Goal: Transaction & Acquisition: Purchase product/service

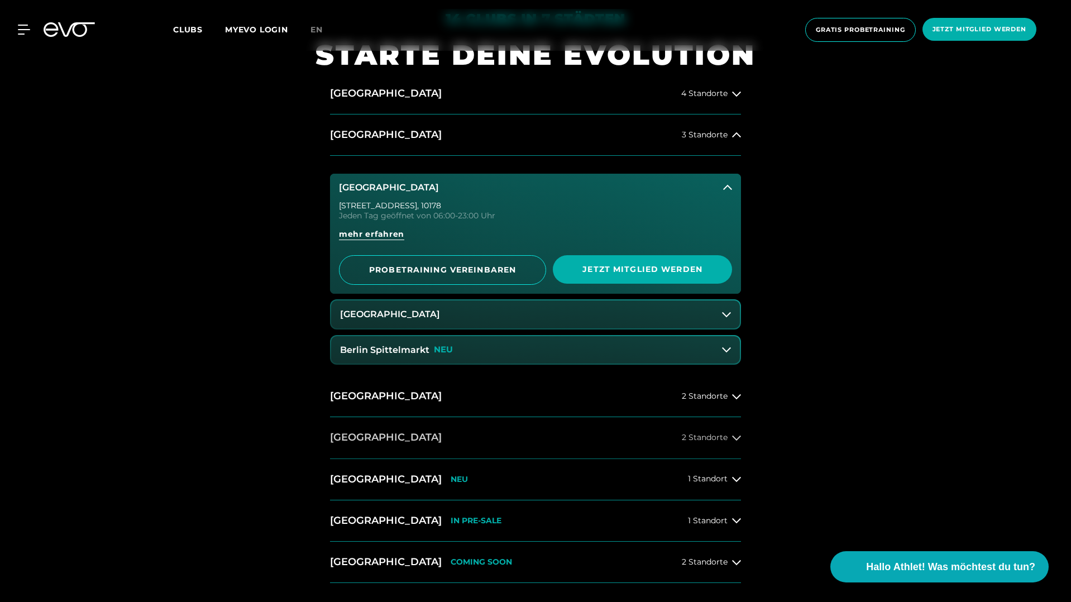
scroll to position [398, 0]
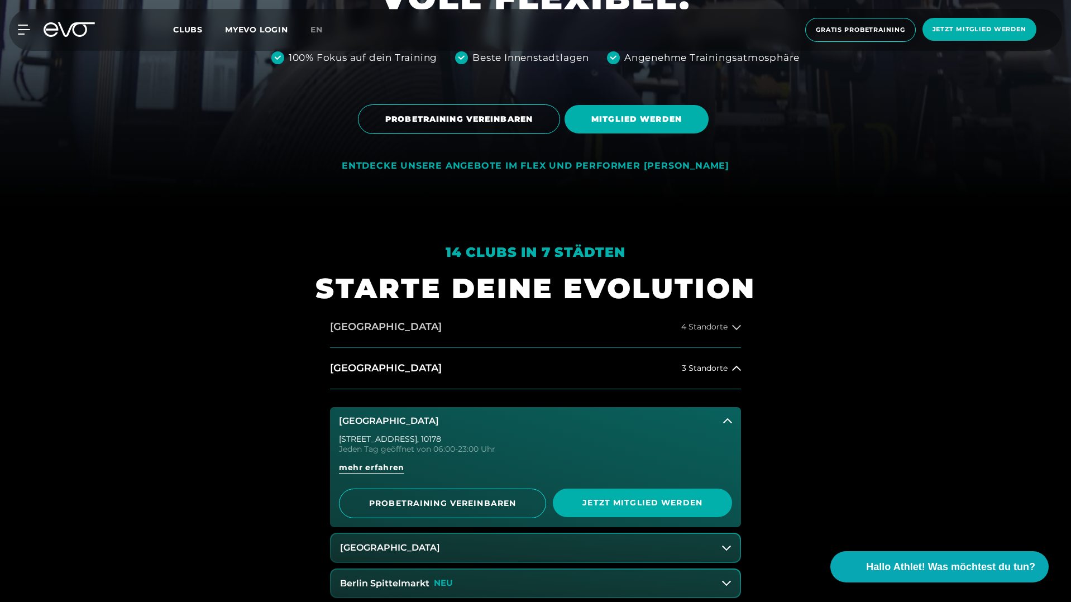
click at [701, 327] on span "4 Standorte" at bounding box center [704, 327] width 46 height 8
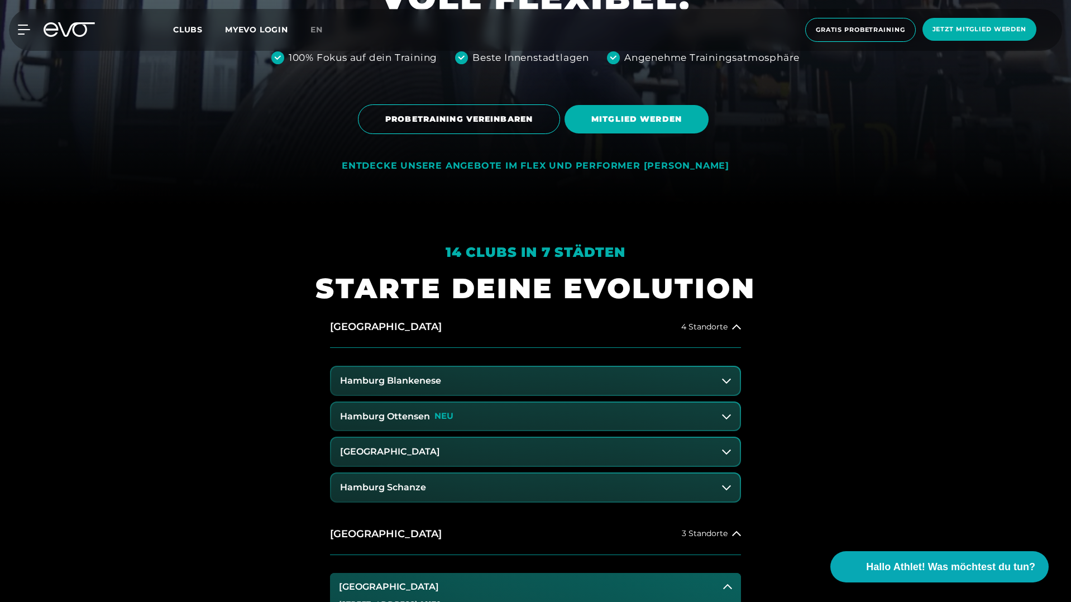
click at [415, 417] on h3 "Hamburg Ottensen" at bounding box center [385, 417] width 90 height 10
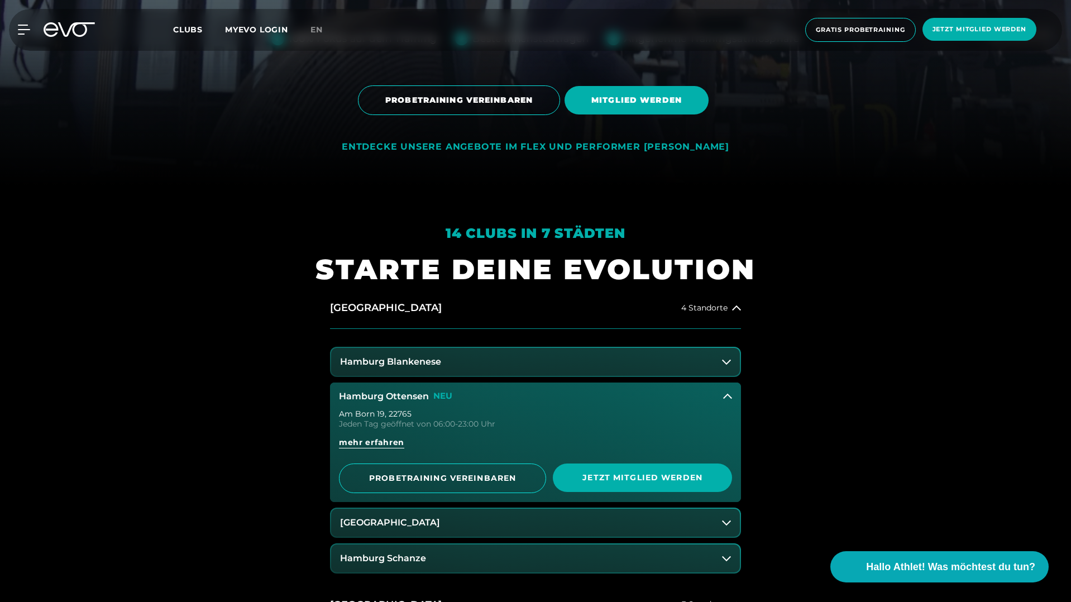
scroll to position [417, 0]
drag, startPoint x: 390, startPoint y: 414, endPoint x: 450, endPoint y: 414, distance: 59.2
click at [450, 414] on div "Am Born 19 , 22765" at bounding box center [535, 413] width 393 height 8
drag, startPoint x: 387, startPoint y: 413, endPoint x: 445, endPoint y: 413, distance: 57.5
click at [445, 413] on div "Am Born 19 , 22765" at bounding box center [535, 413] width 393 height 8
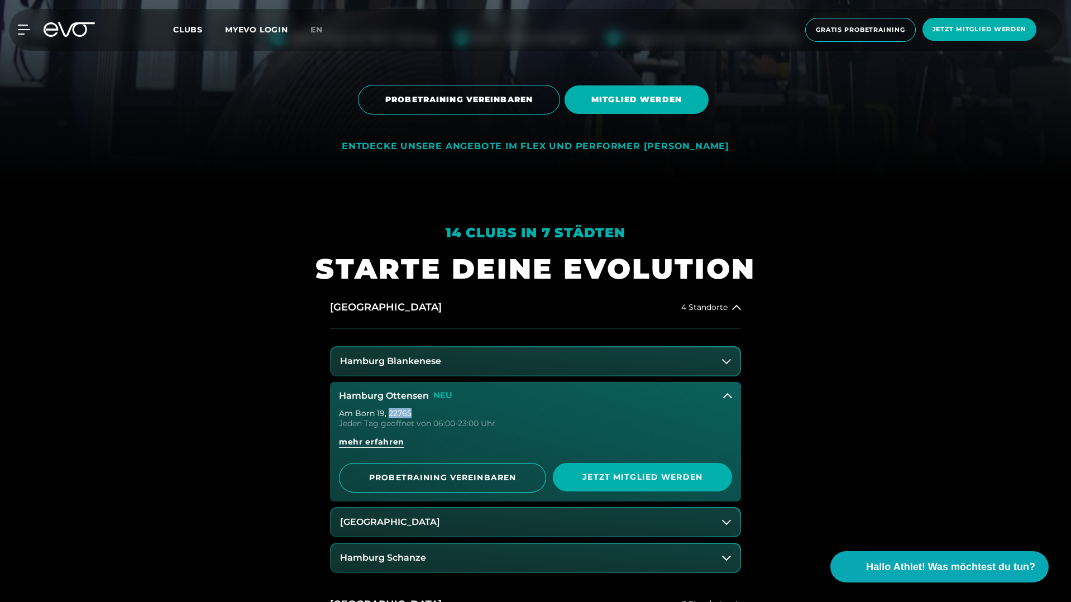
copy div "22765"
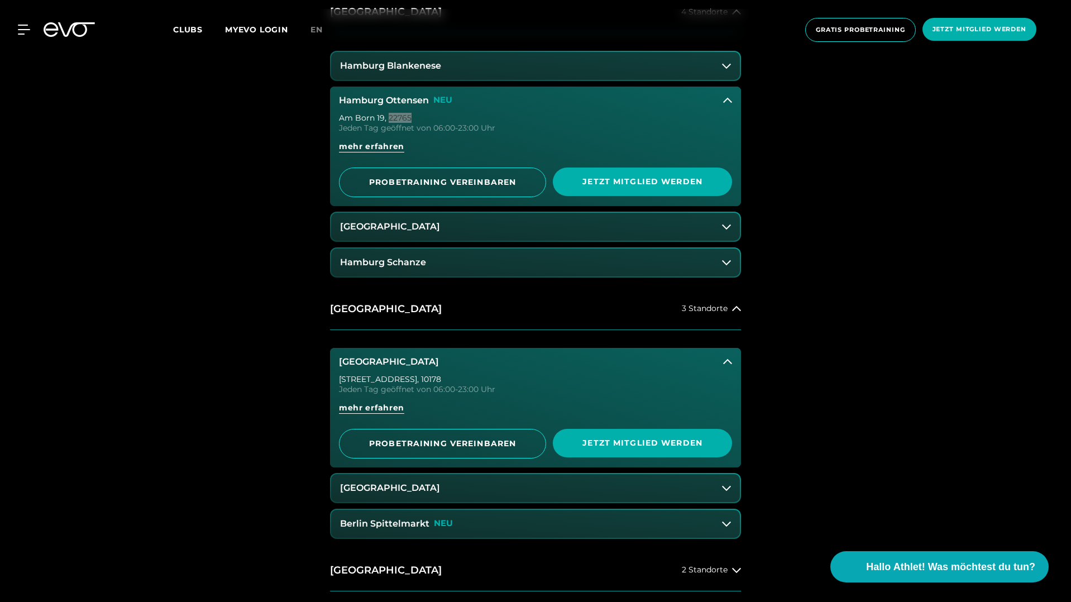
scroll to position [701, 0]
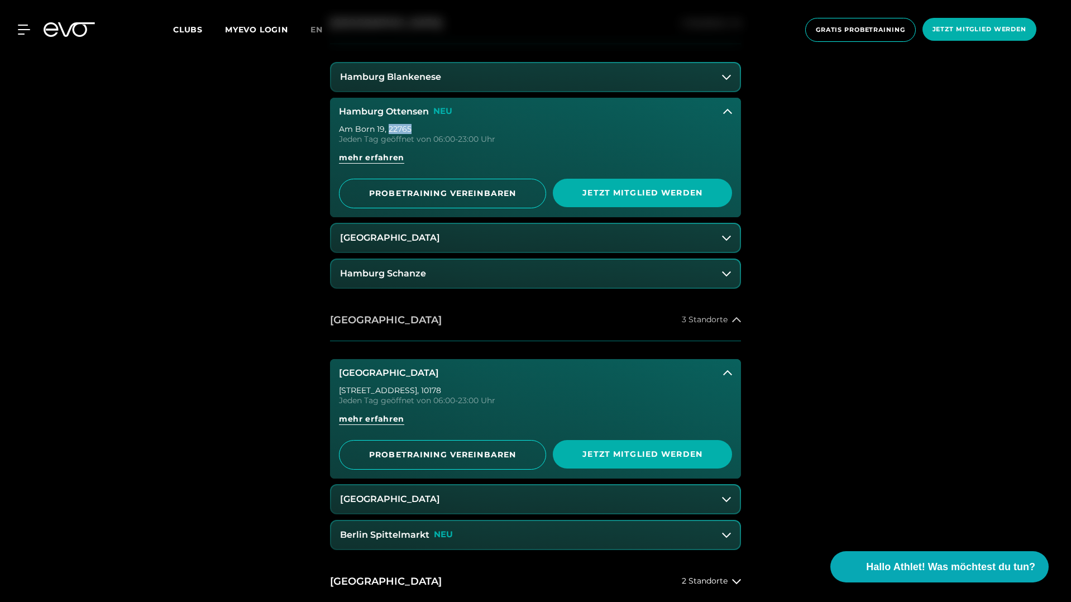
click at [572, 323] on button "[GEOGRAPHIC_DATA] 3 Standorte" at bounding box center [535, 320] width 411 height 41
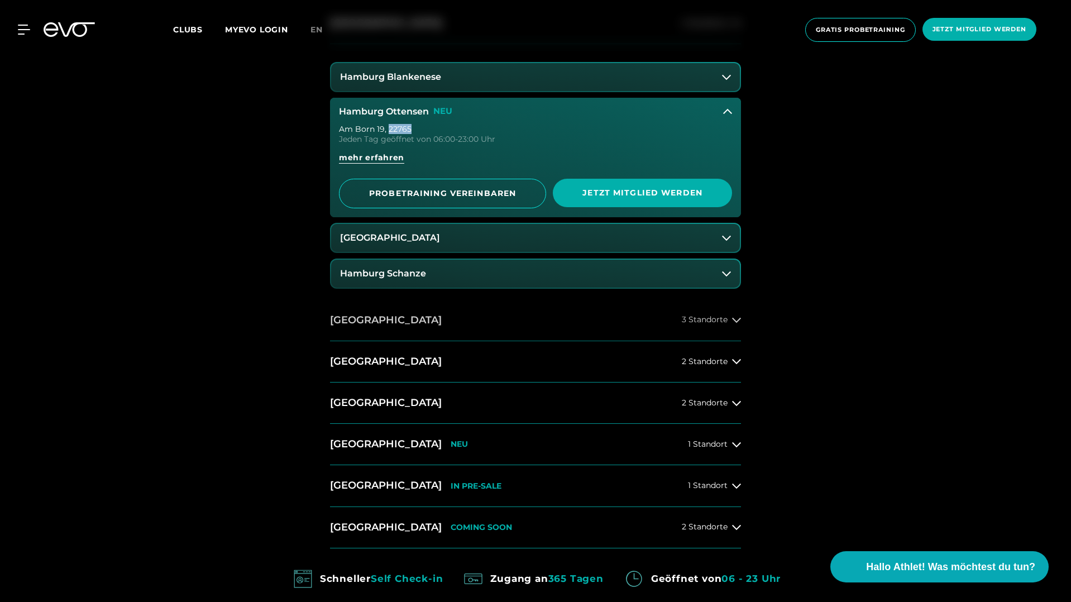
click at [374, 318] on button "[GEOGRAPHIC_DATA] 3 Standorte" at bounding box center [535, 320] width 411 height 41
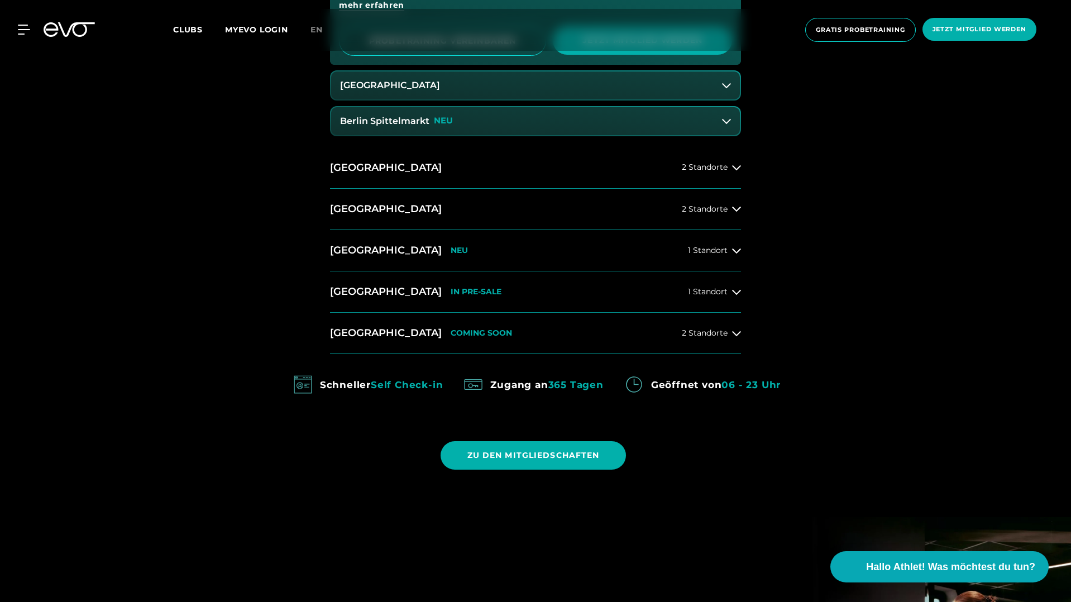
scroll to position [1114, 0]
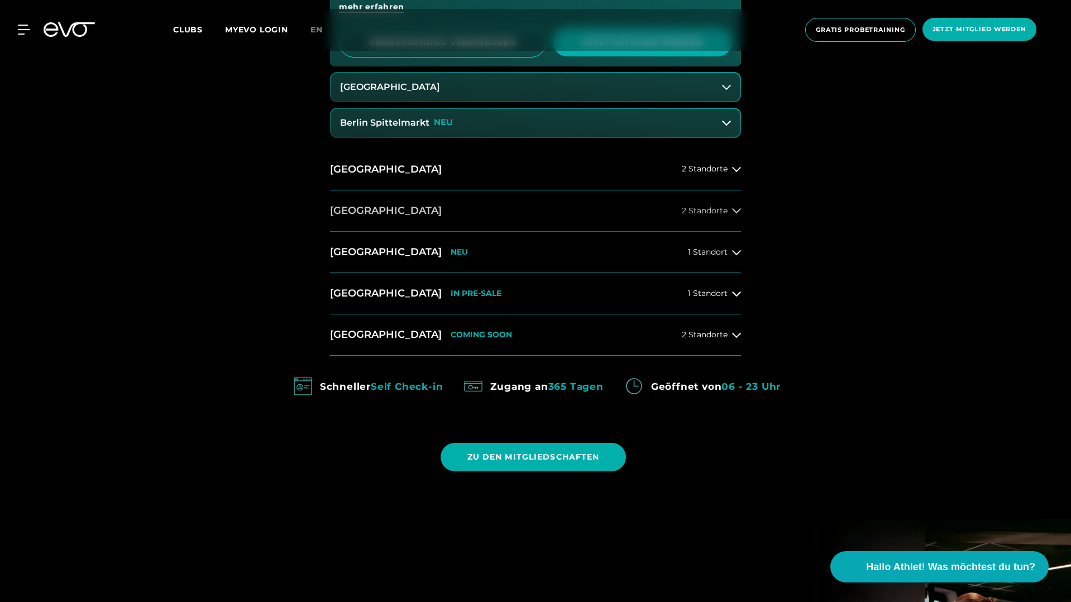
click at [699, 214] on span "2 Standorte" at bounding box center [705, 211] width 46 height 8
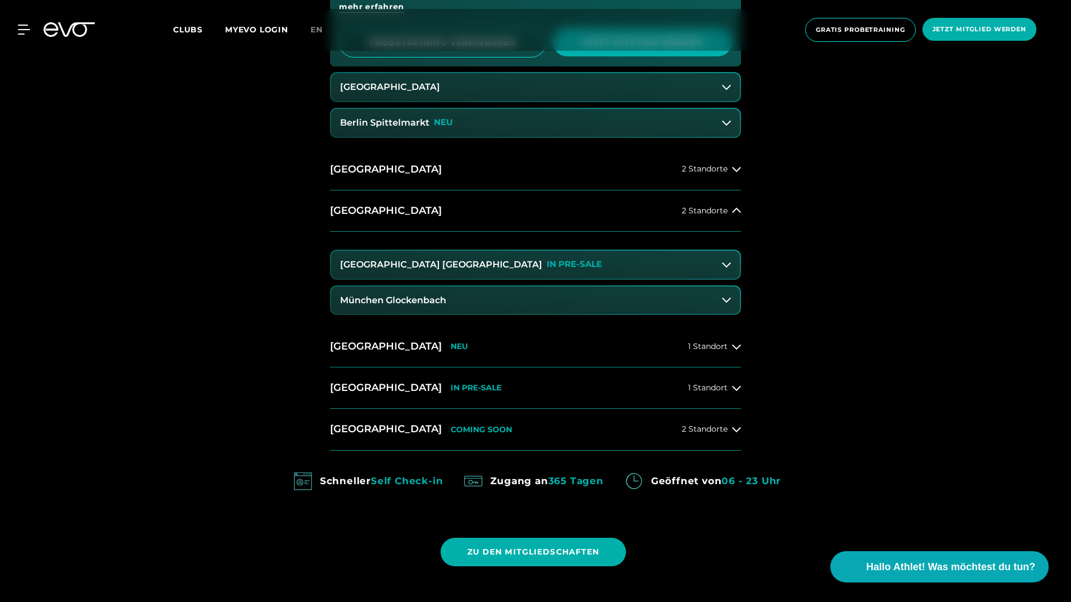
click at [464, 294] on button "München Glockenbach" at bounding box center [535, 300] width 409 height 28
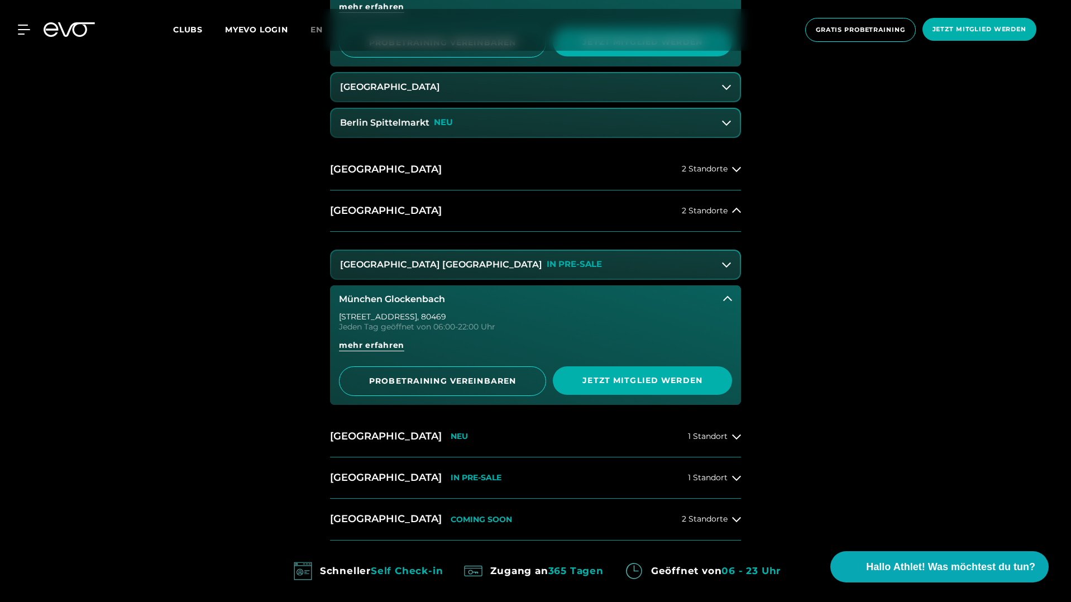
scroll to position [555, 0]
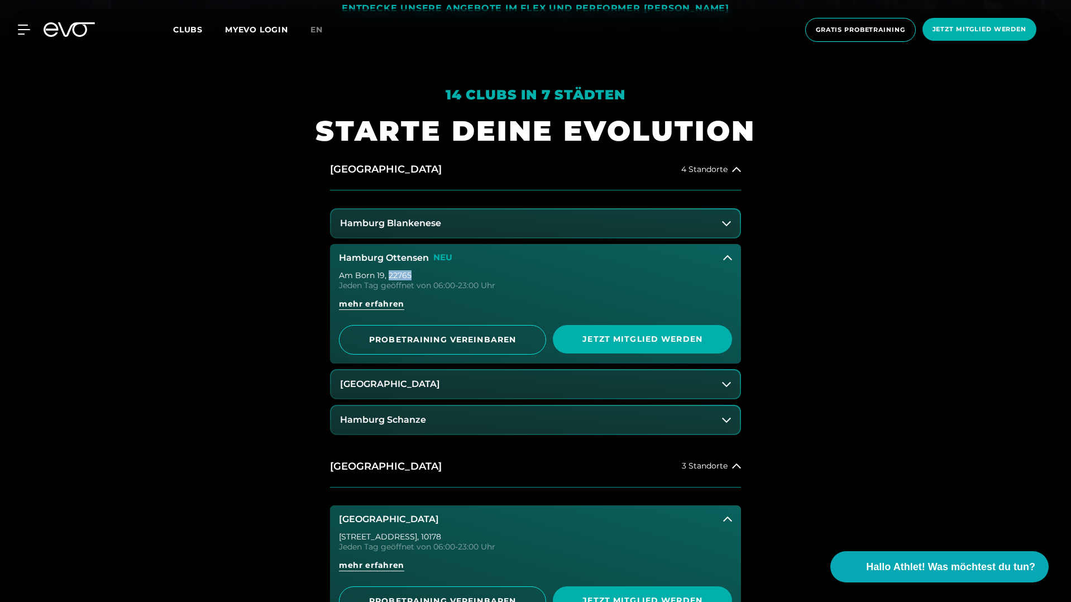
click at [725, 258] on icon at bounding box center [727, 258] width 9 height 9
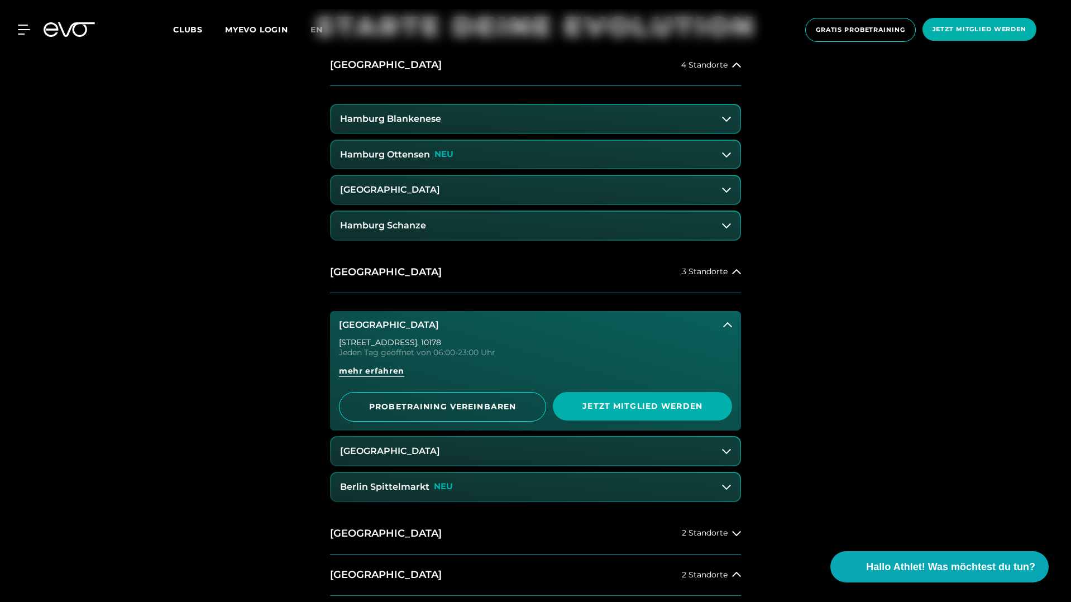
scroll to position [881, 0]
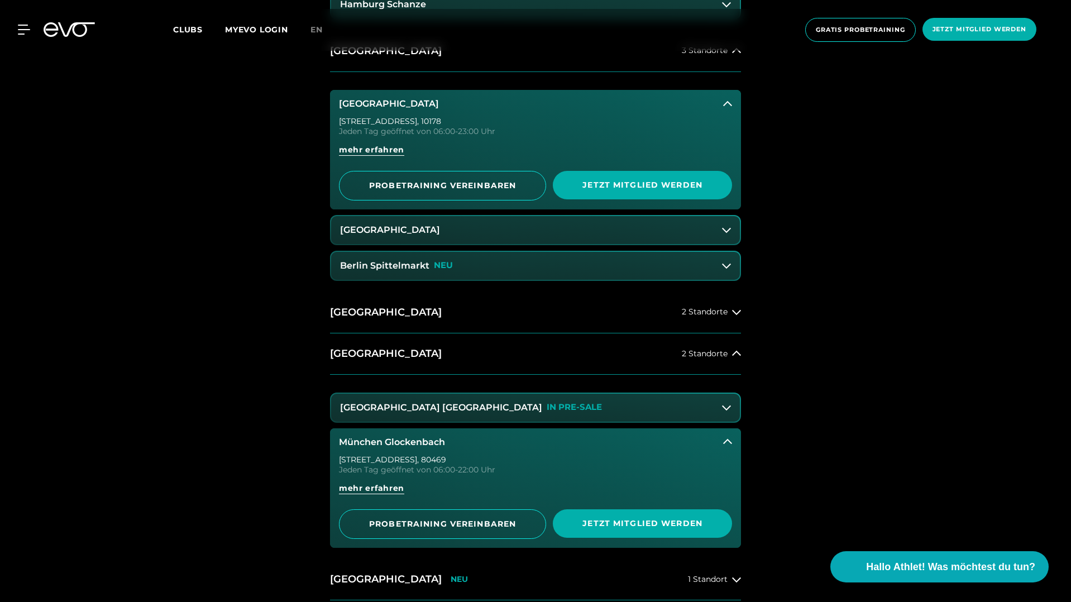
click at [726, 106] on icon at bounding box center [727, 103] width 9 height 9
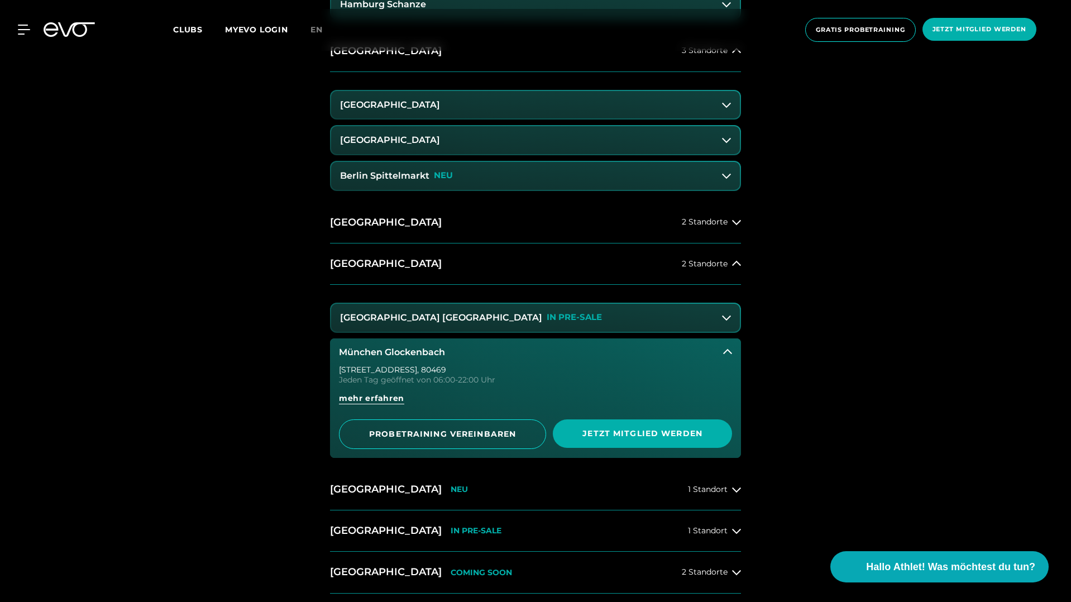
scroll to position [897, 0]
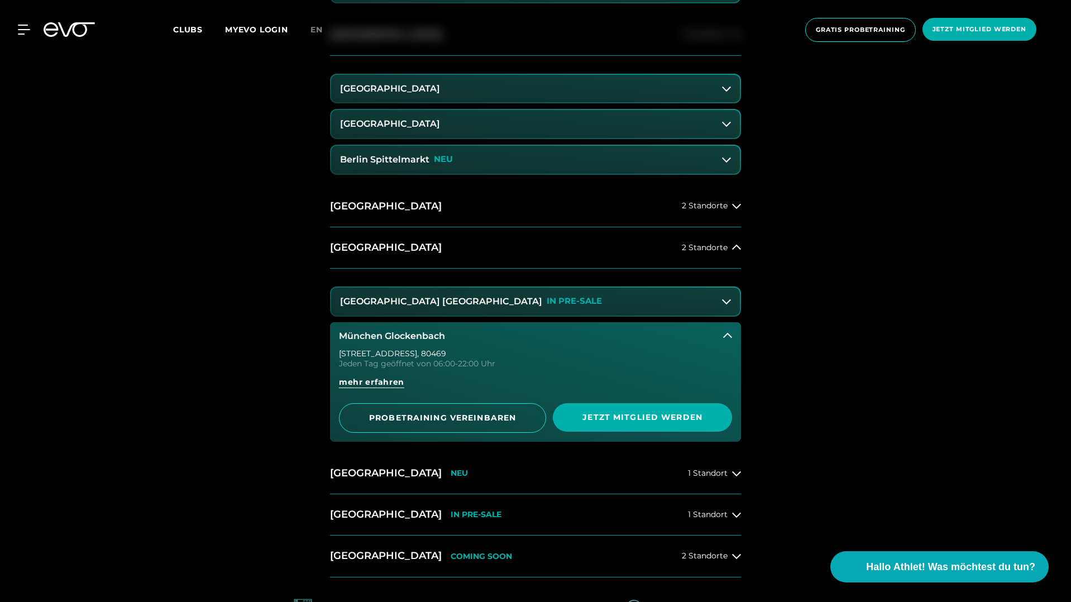
click at [736, 304] on button "[GEOGRAPHIC_DATA] Maxvorstadt IN PRE-SALE" at bounding box center [535, 302] width 409 height 28
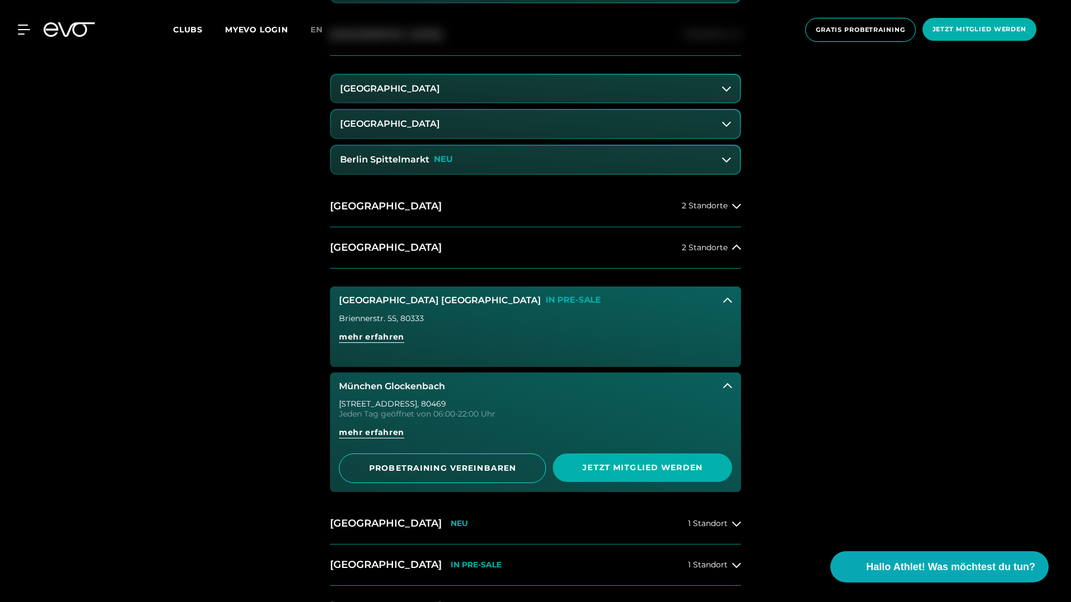
scroll to position [899, 0]
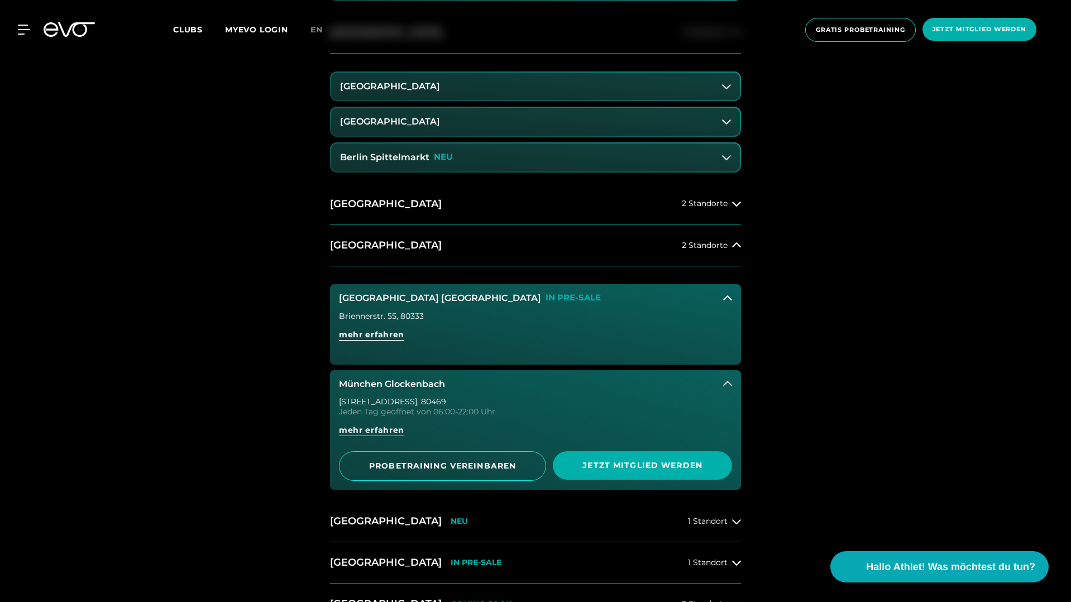
click at [730, 301] on icon at bounding box center [727, 298] width 9 height 9
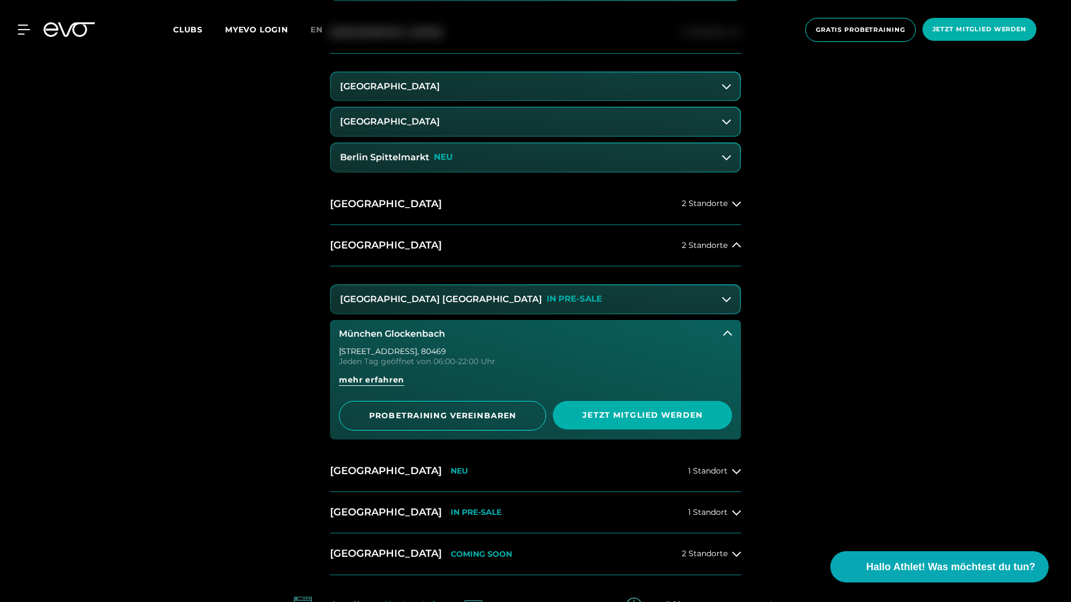
click at [728, 329] on icon at bounding box center [727, 333] width 9 height 9
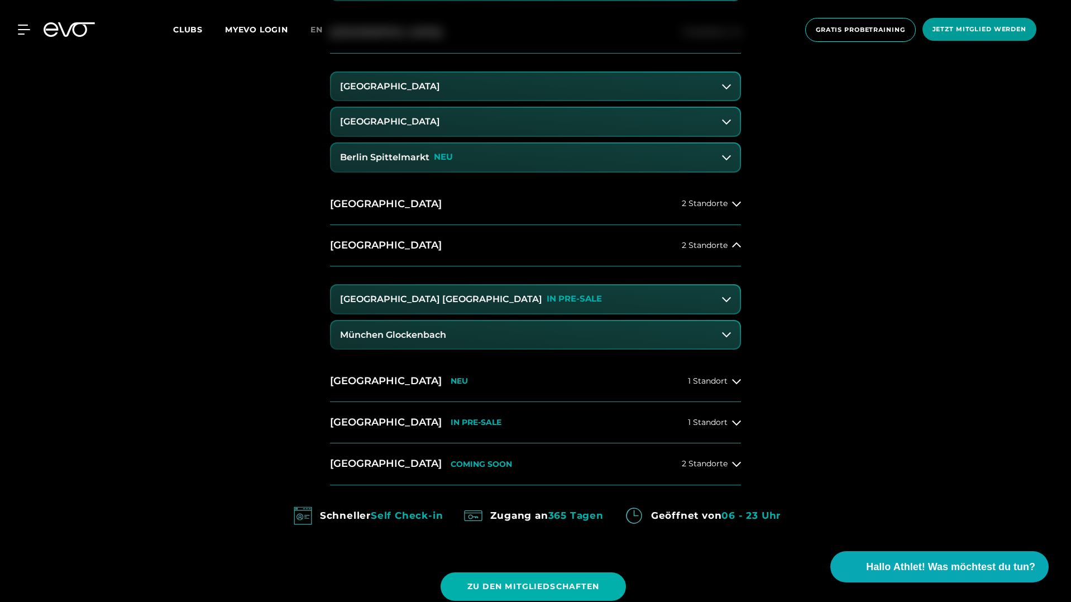
click at [961, 36] on span "Jetzt Mitglied werden" at bounding box center [980, 29] width 114 height 23
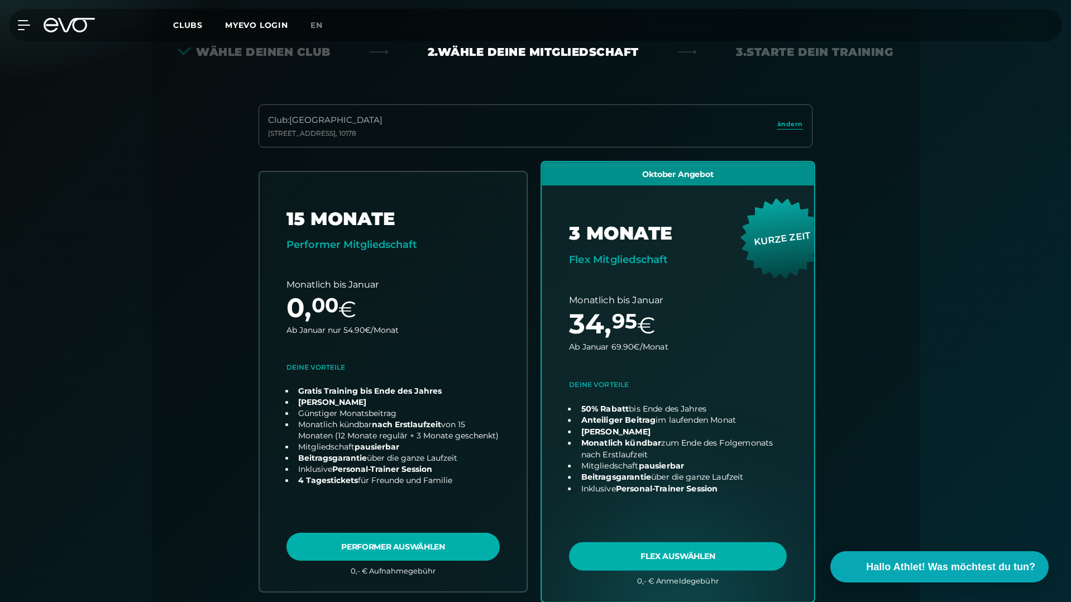
scroll to position [247, 0]
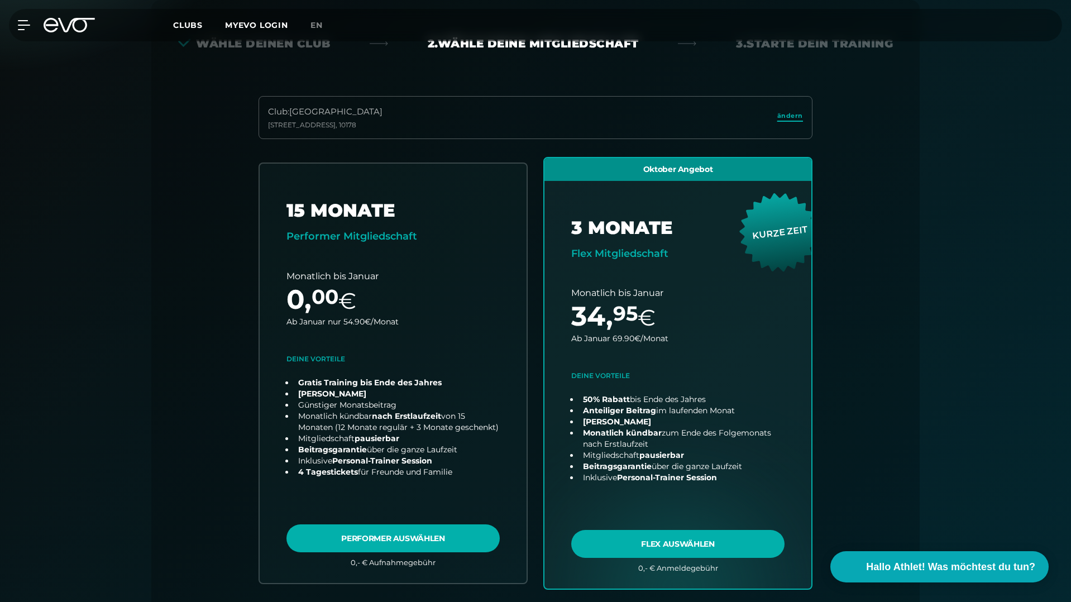
click at [795, 113] on span "ändern" at bounding box center [790, 115] width 26 height 9
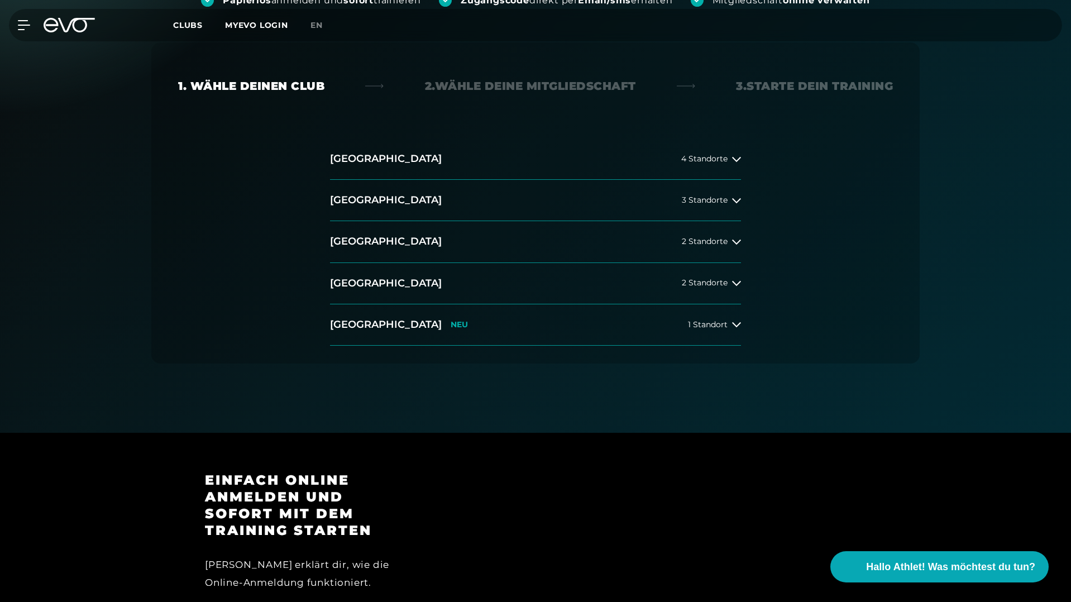
scroll to position [153, 0]
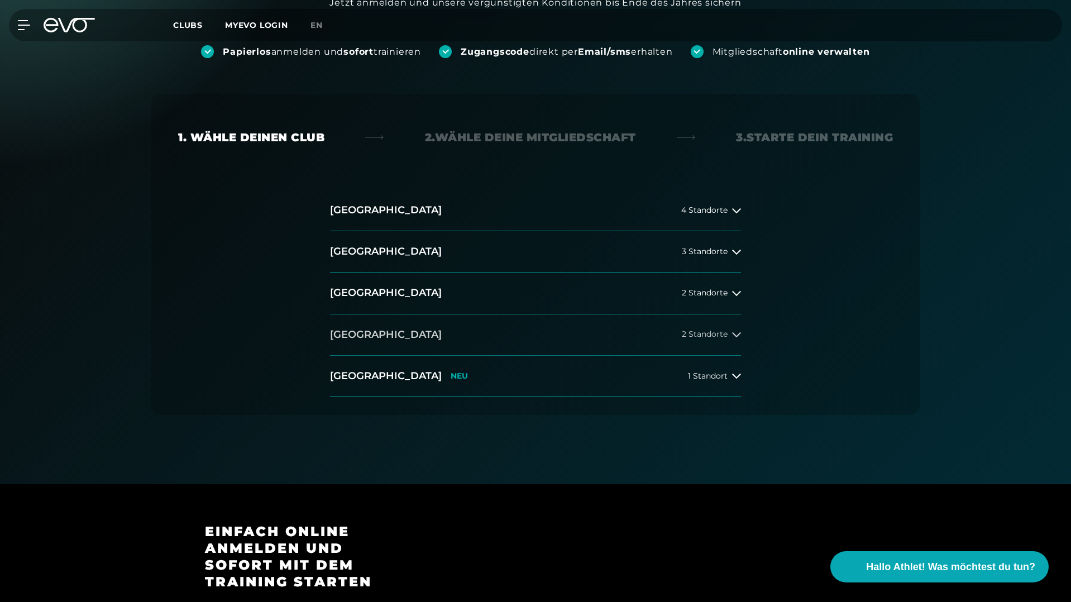
click at [714, 336] on span "2 Standorte" at bounding box center [705, 334] width 46 height 8
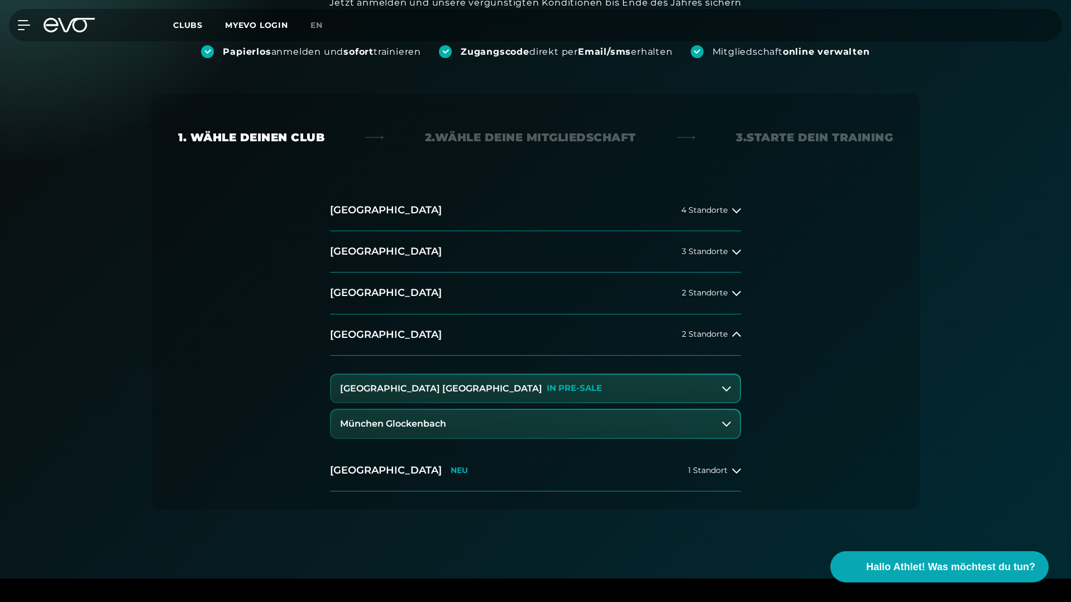
click at [634, 392] on button "[GEOGRAPHIC_DATA] Maxvorstadt IN PRE-SALE" at bounding box center [535, 389] width 409 height 28
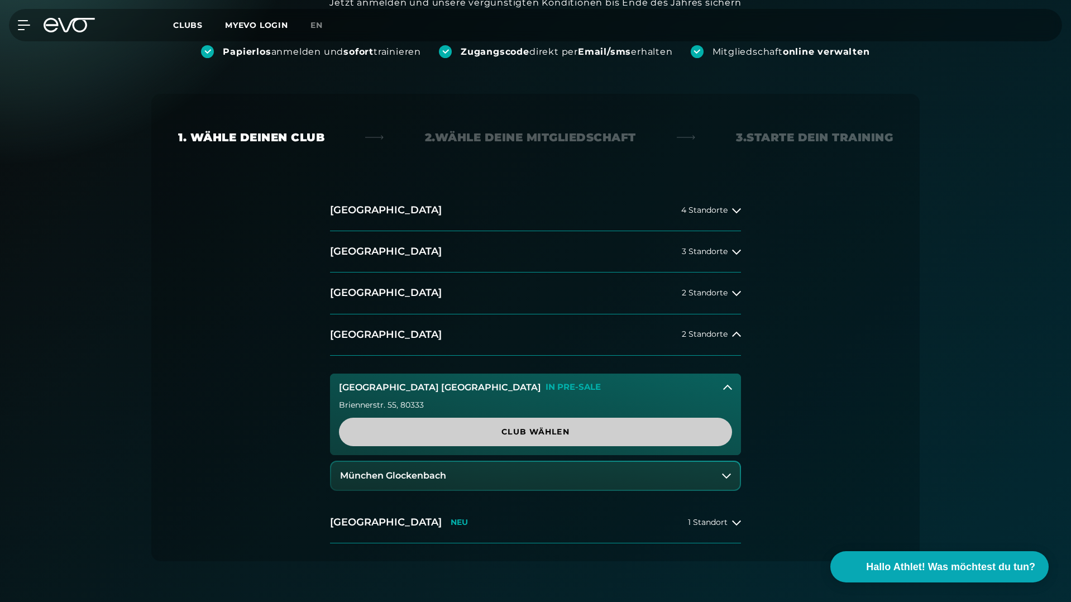
click at [633, 432] on span "Club wählen" at bounding box center [536, 432] width 340 height 12
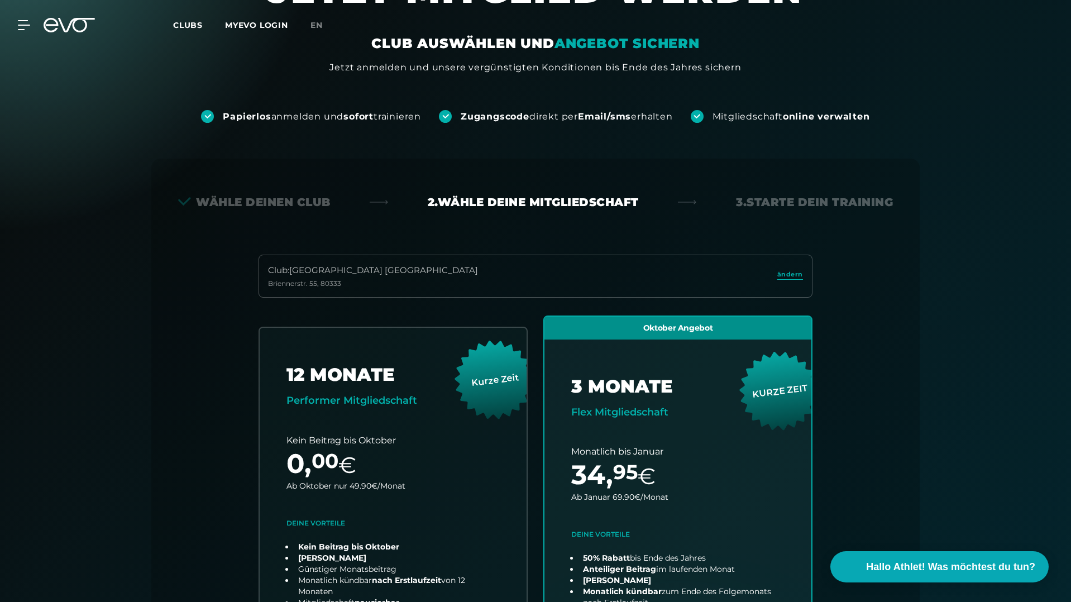
scroll to position [7, 0]
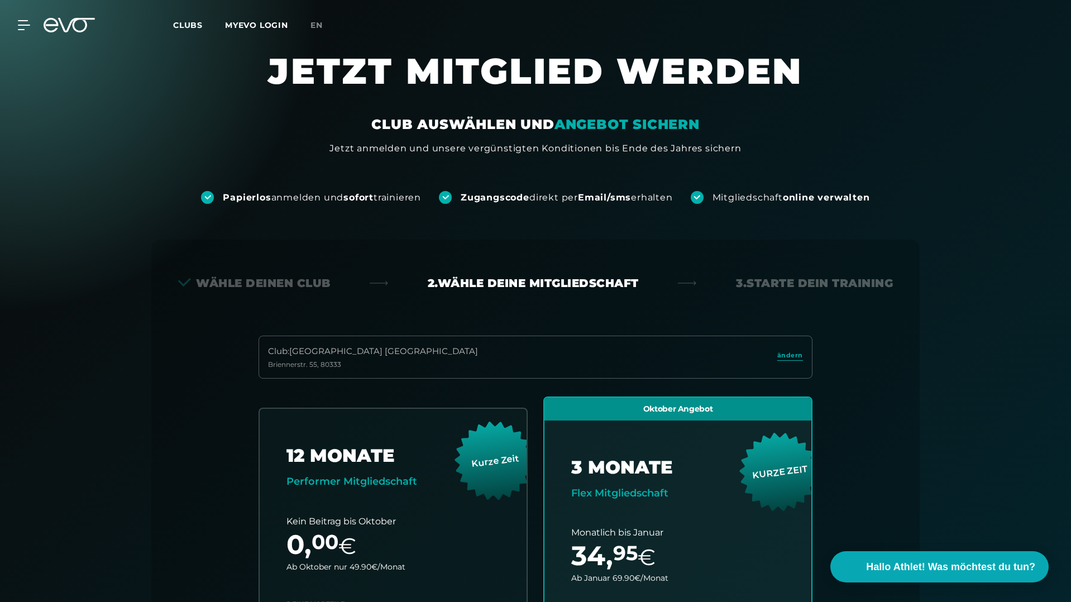
click at [515, 290] on div "2. Wähle deine Mitgliedschaft" at bounding box center [533, 283] width 211 height 16
click at [799, 354] on span "ändern" at bounding box center [790, 355] width 26 height 9
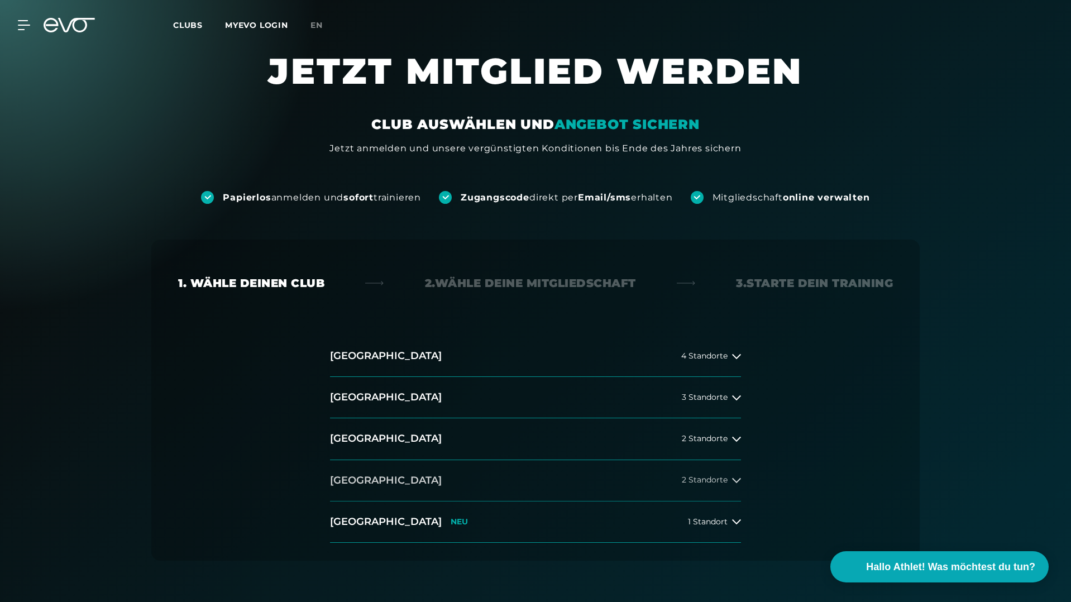
click at [711, 477] on span "2 Standorte" at bounding box center [705, 480] width 46 height 8
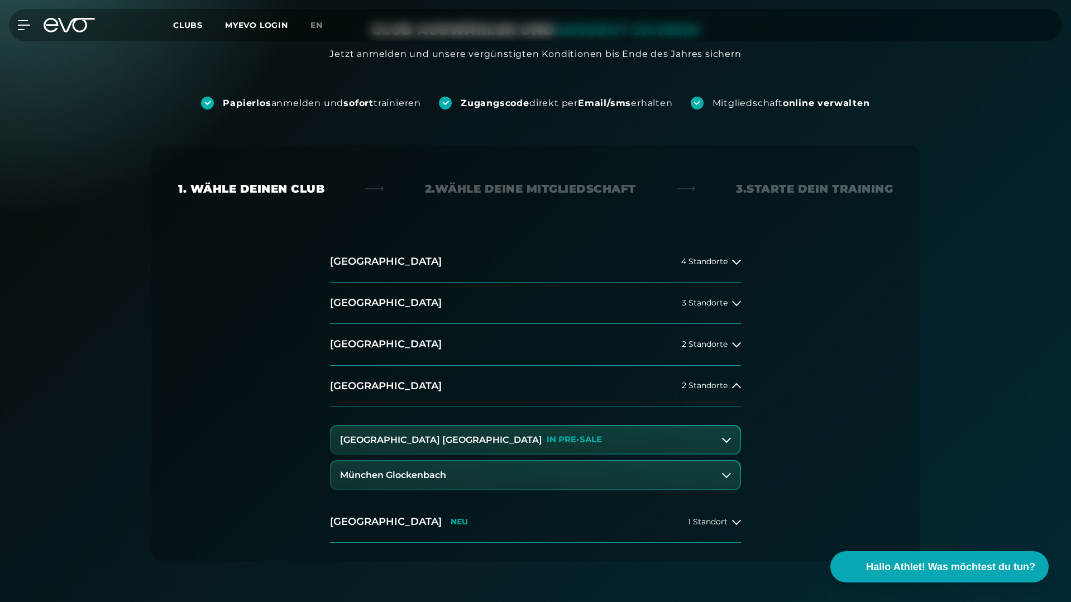
scroll to position [103, 0]
click at [551, 442] on button "[GEOGRAPHIC_DATA] Maxvorstadt IN PRE-SALE" at bounding box center [535, 439] width 409 height 28
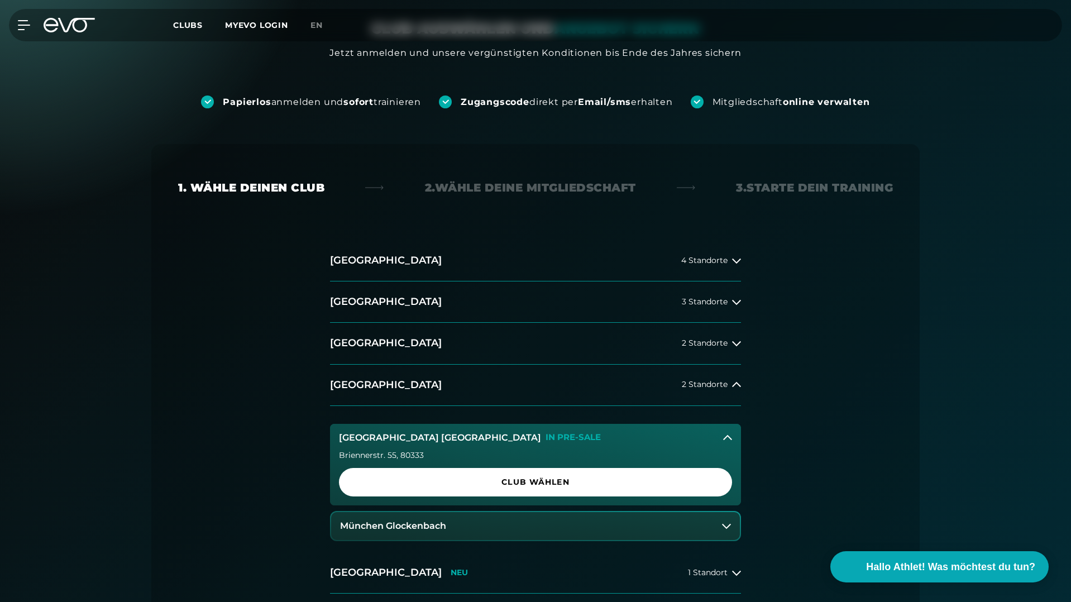
scroll to position [121, 0]
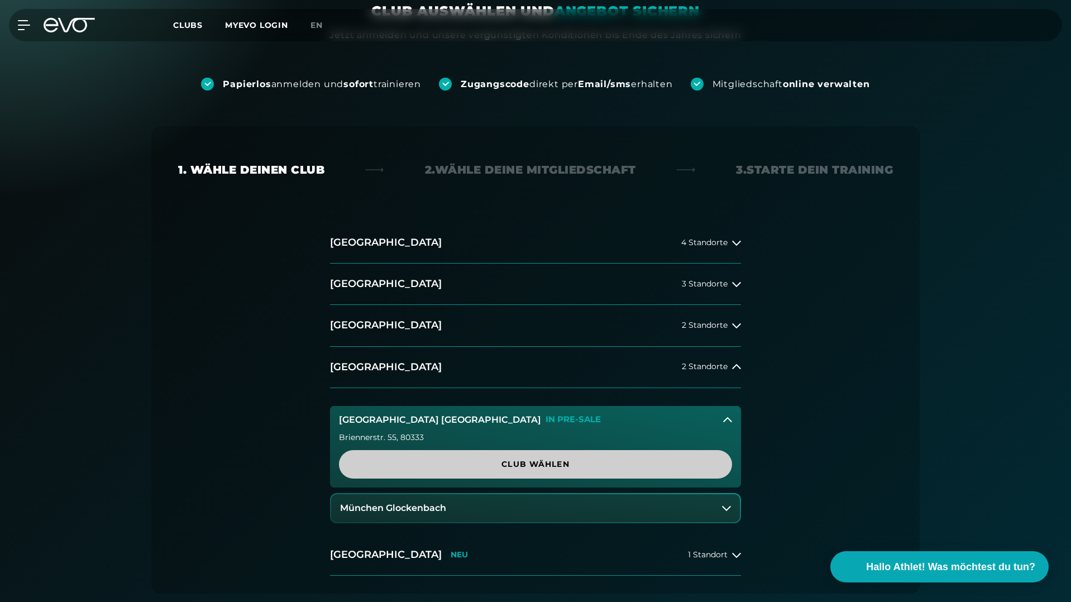
click at [594, 470] on span "Club wählen" at bounding box center [536, 465] width 340 height 12
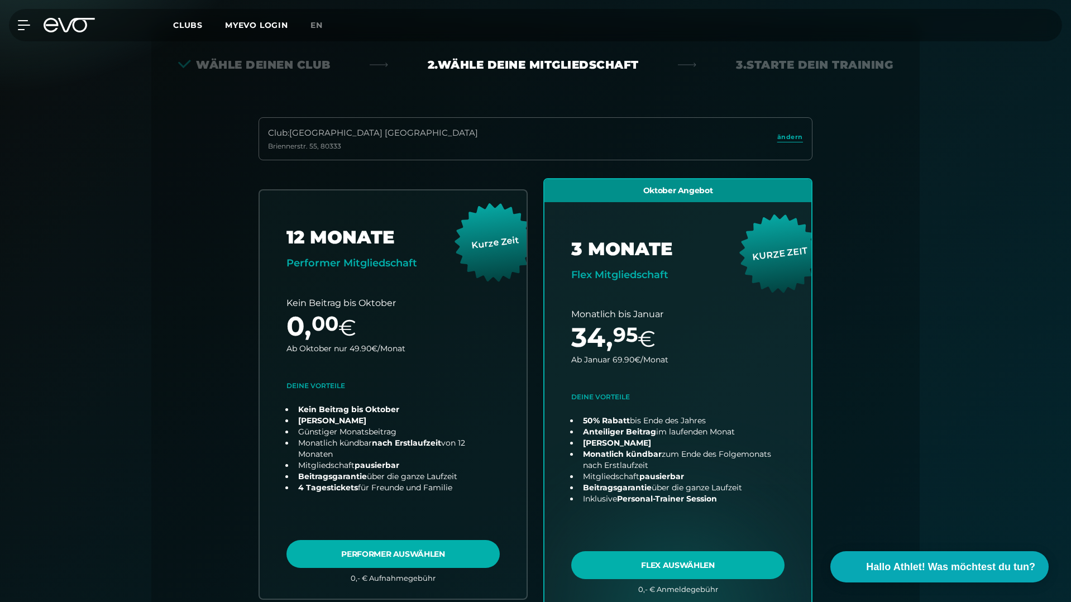
scroll to position [247, 0]
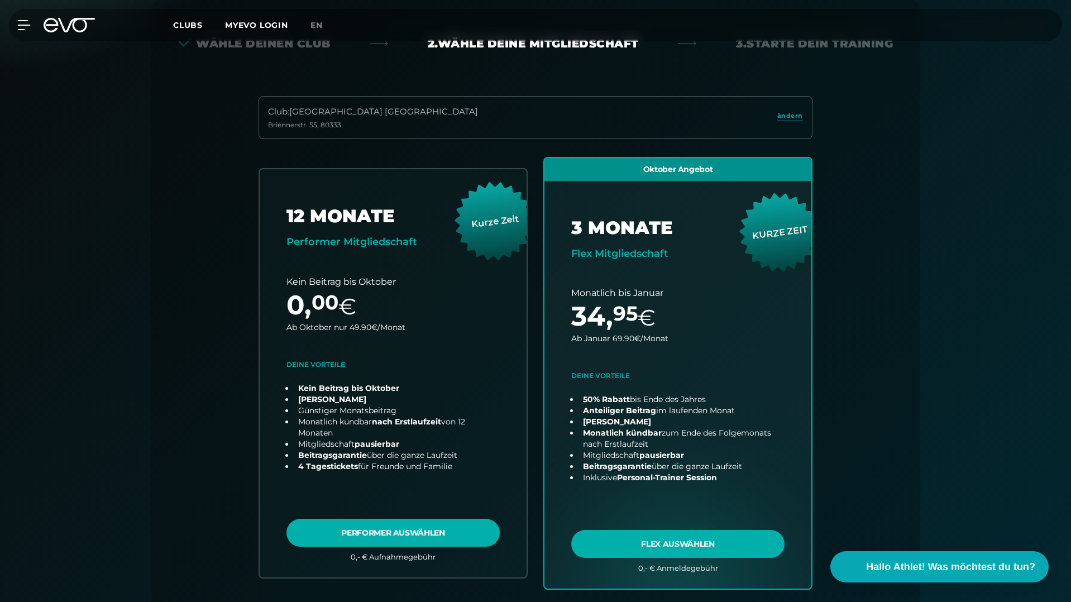
click at [77, 20] on icon at bounding box center [69, 25] width 51 height 15
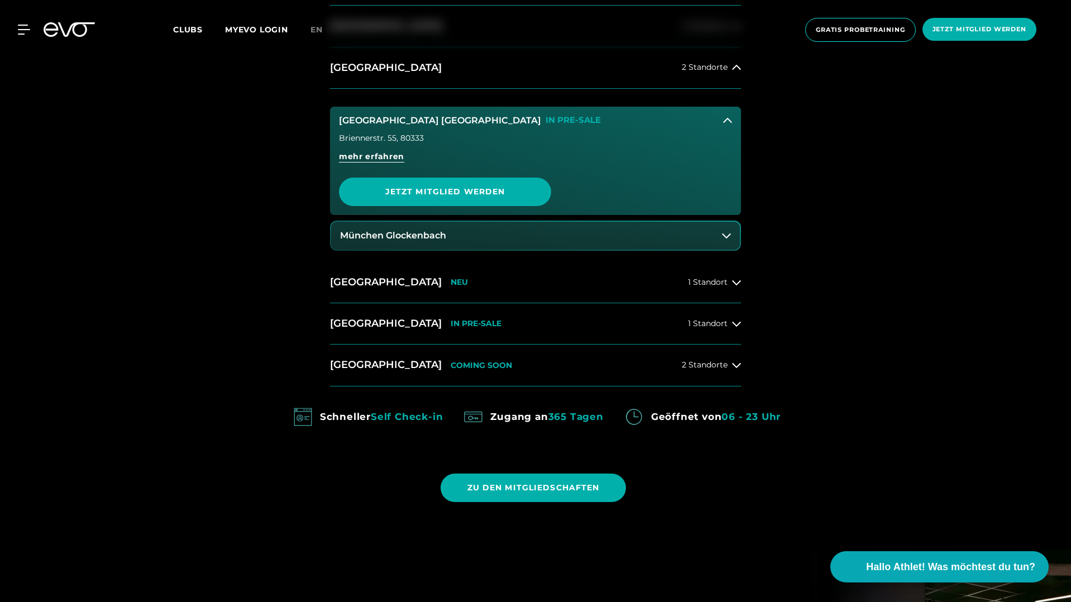
scroll to position [787, 0]
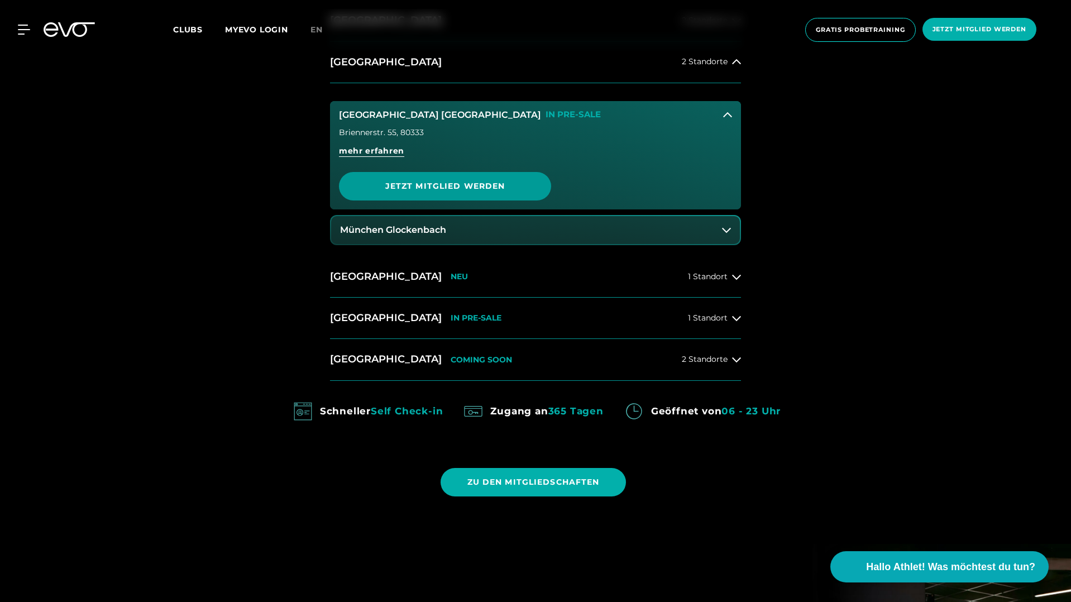
click at [472, 188] on span "Jetzt Mitglied werden" at bounding box center [445, 186] width 159 height 12
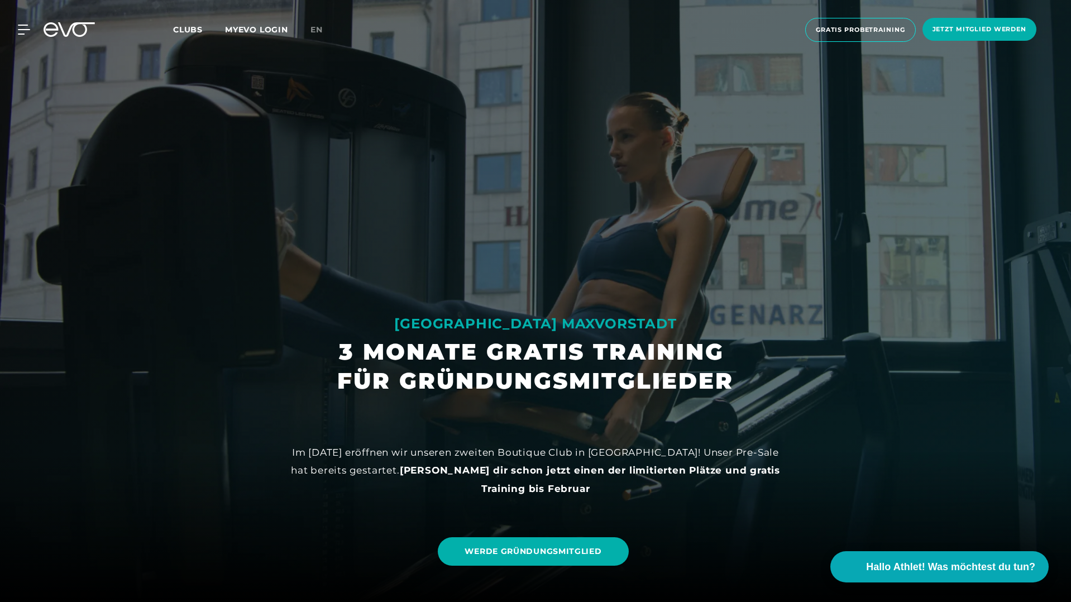
click at [79, 31] on icon at bounding box center [69, 29] width 51 height 15
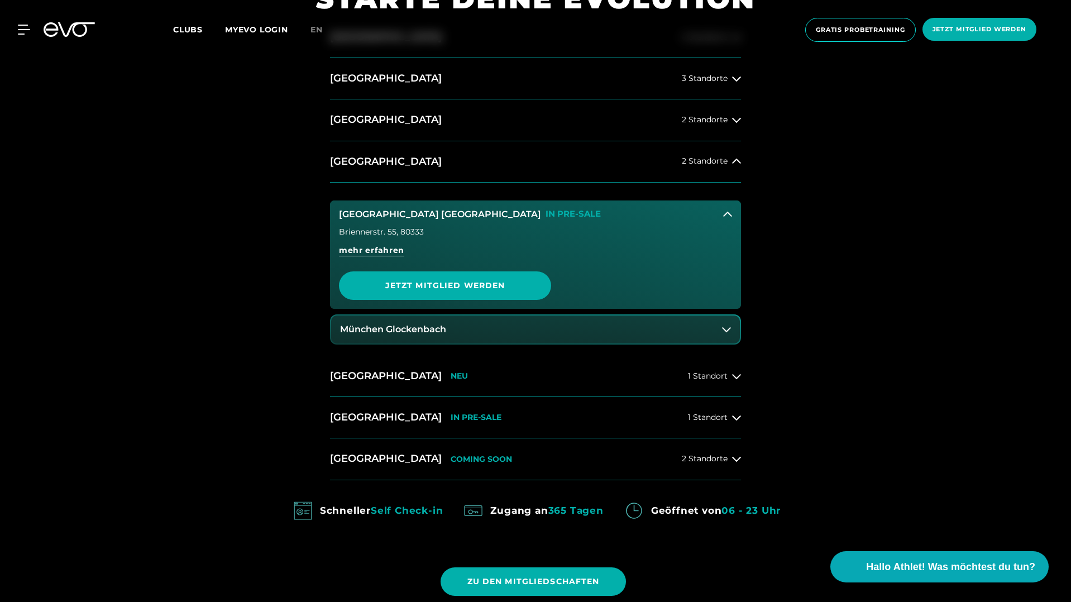
scroll to position [689, 0]
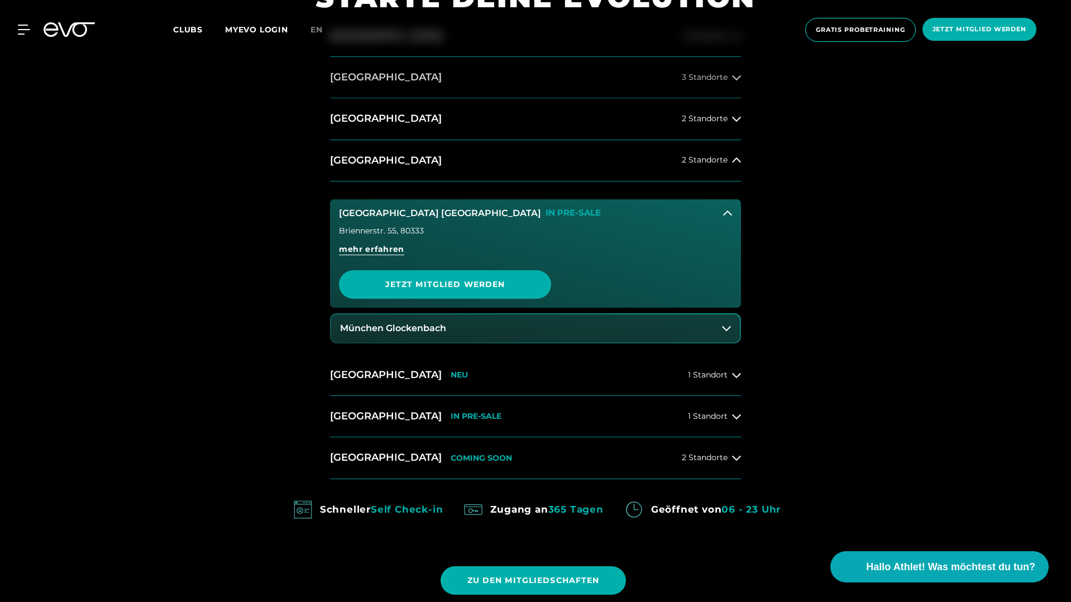
click at [694, 83] on button "[GEOGRAPHIC_DATA] 3 Standorte" at bounding box center [535, 77] width 411 height 41
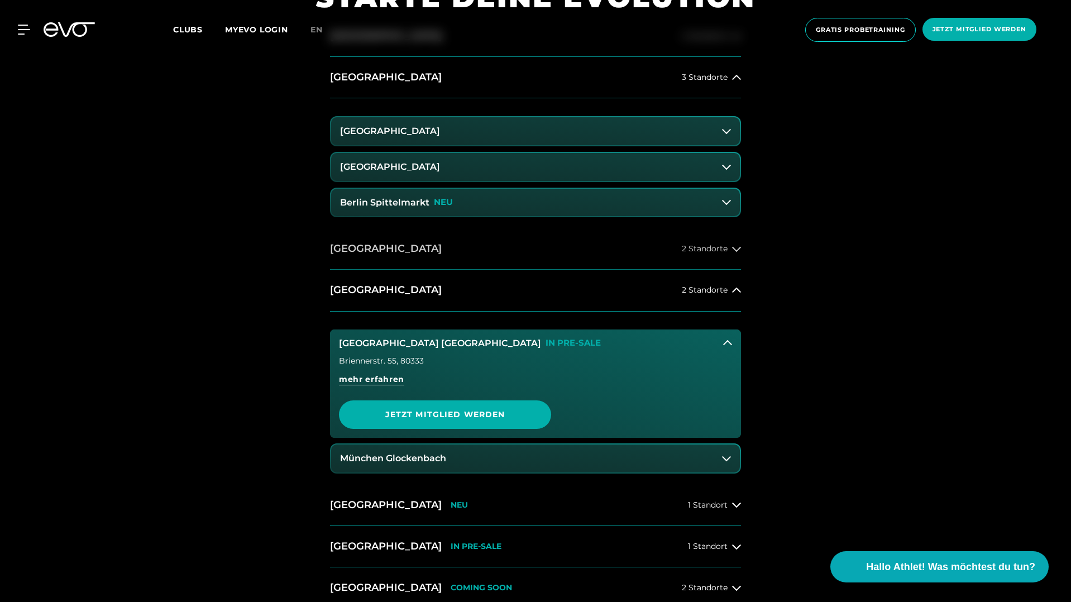
click at [658, 249] on button "[GEOGRAPHIC_DATA] 2 Standorte" at bounding box center [535, 248] width 411 height 41
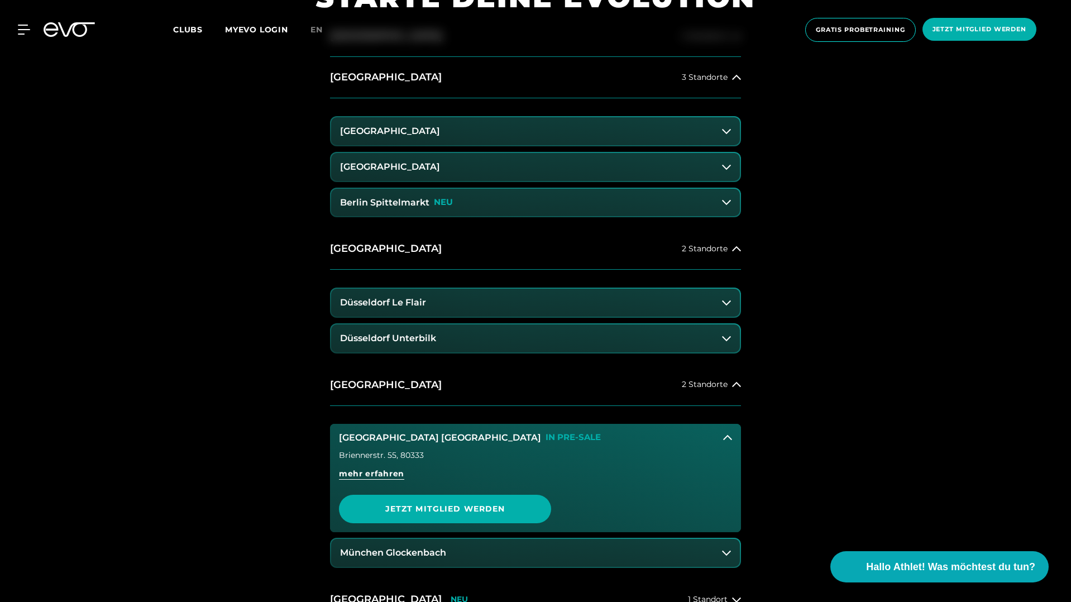
click at [646, 309] on button "Düsseldorf Le Flair" at bounding box center [535, 303] width 409 height 28
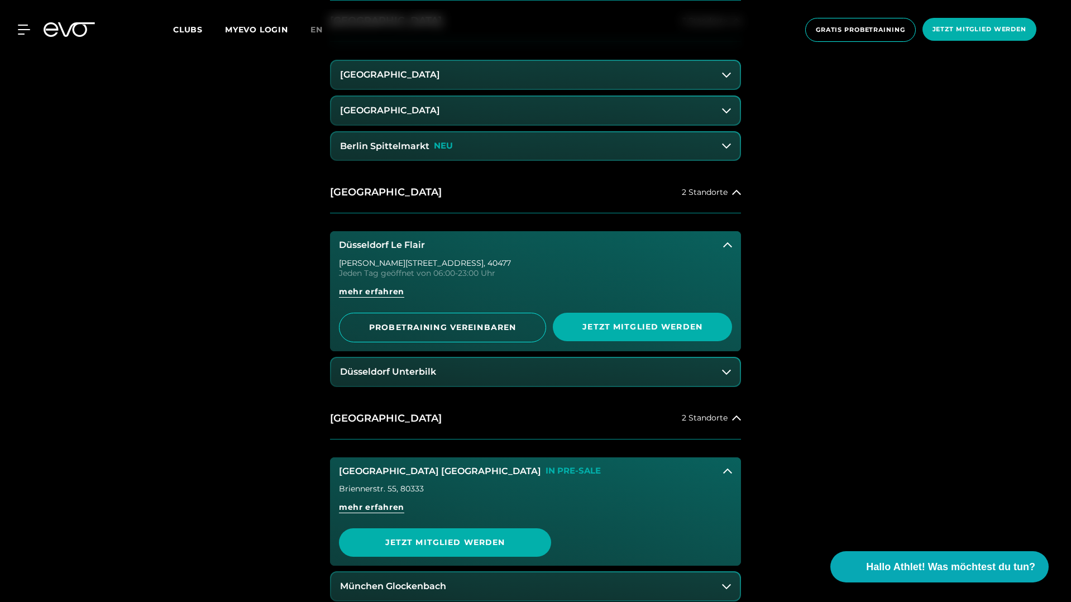
scroll to position [776, 0]
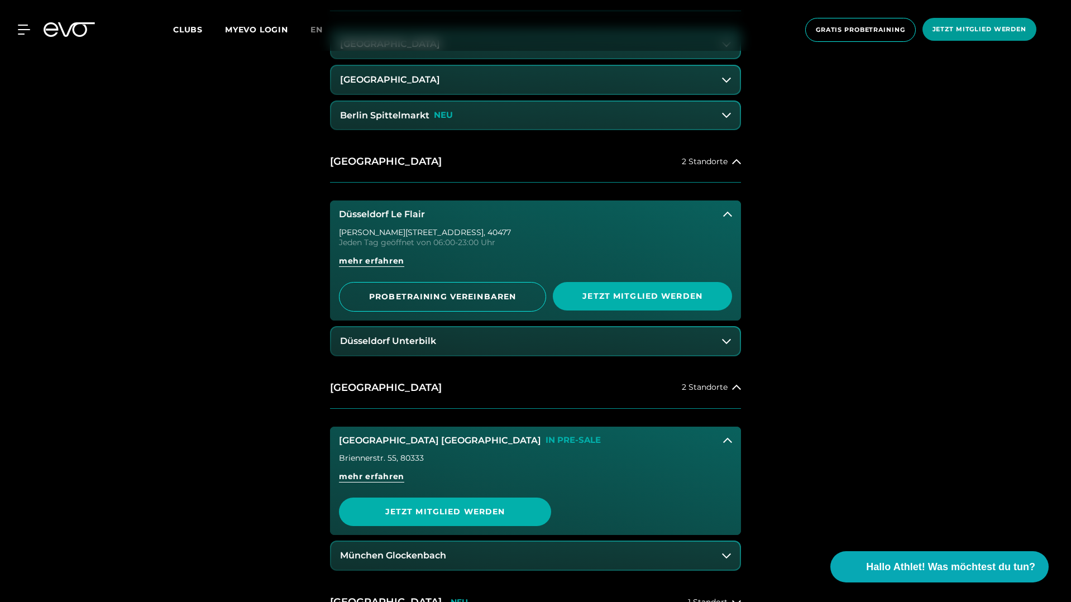
click at [984, 30] on span "Jetzt Mitglied werden" at bounding box center [980, 29] width 94 height 9
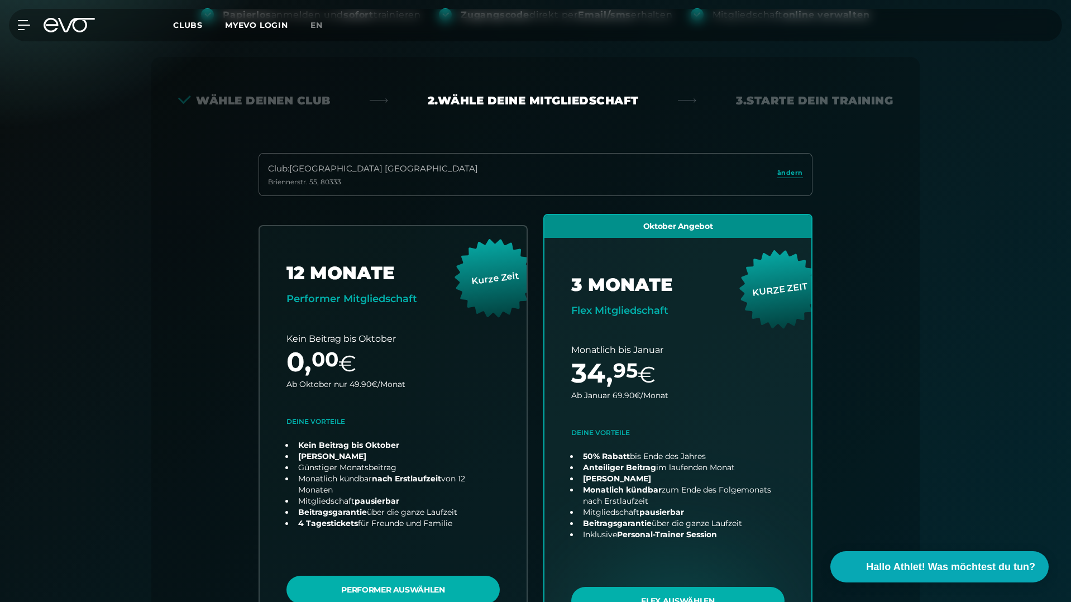
scroll to position [39, 0]
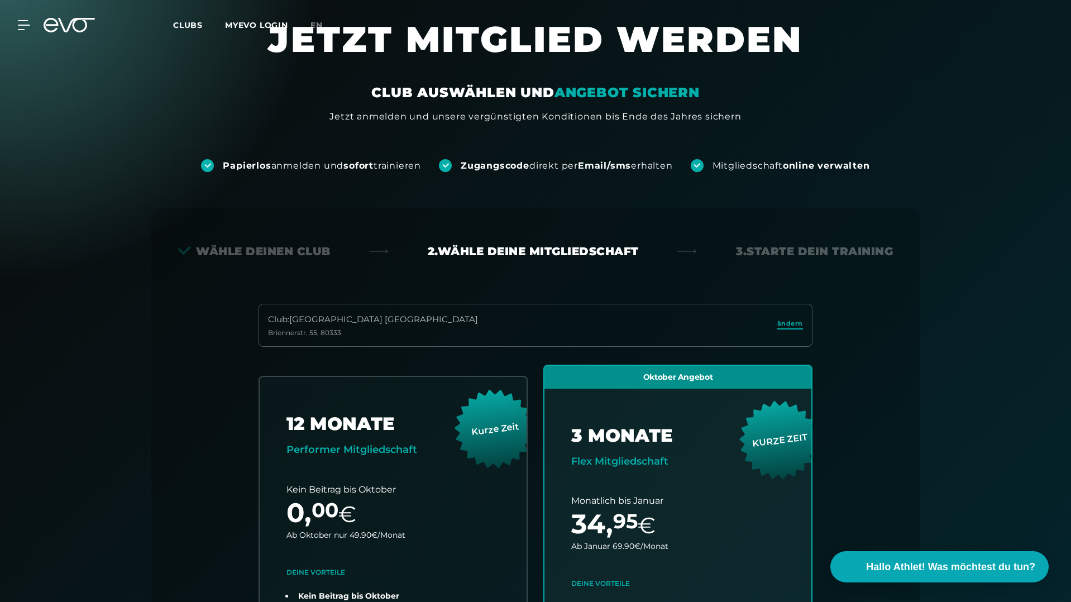
click at [792, 322] on span "ändern" at bounding box center [790, 323] width 26 height 9
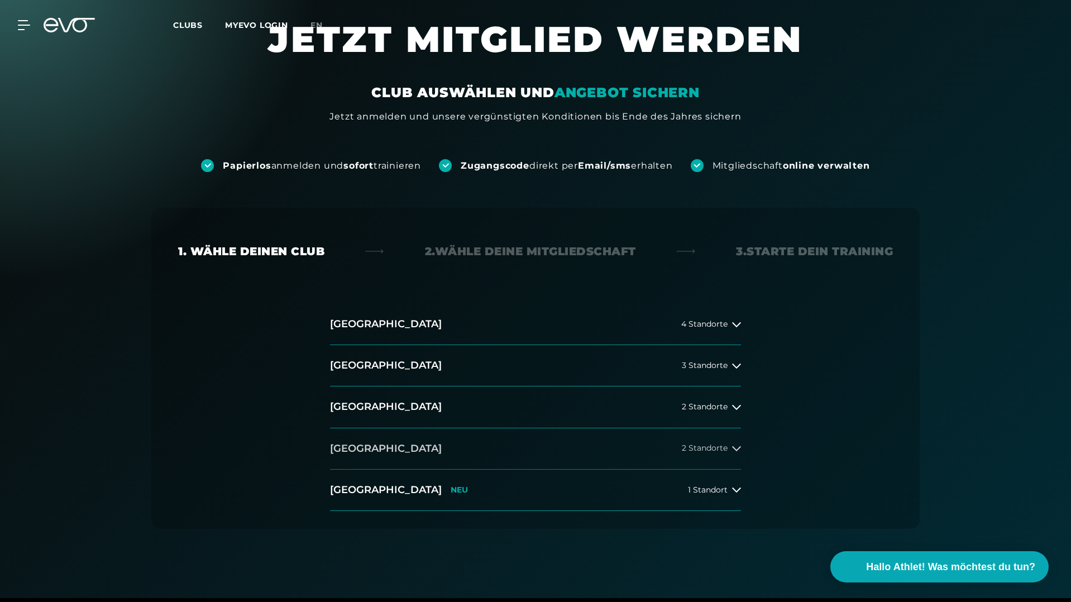
click at [729, 452] on div "2 Standorte" at bounding box center [711, 448] width 59 height 9
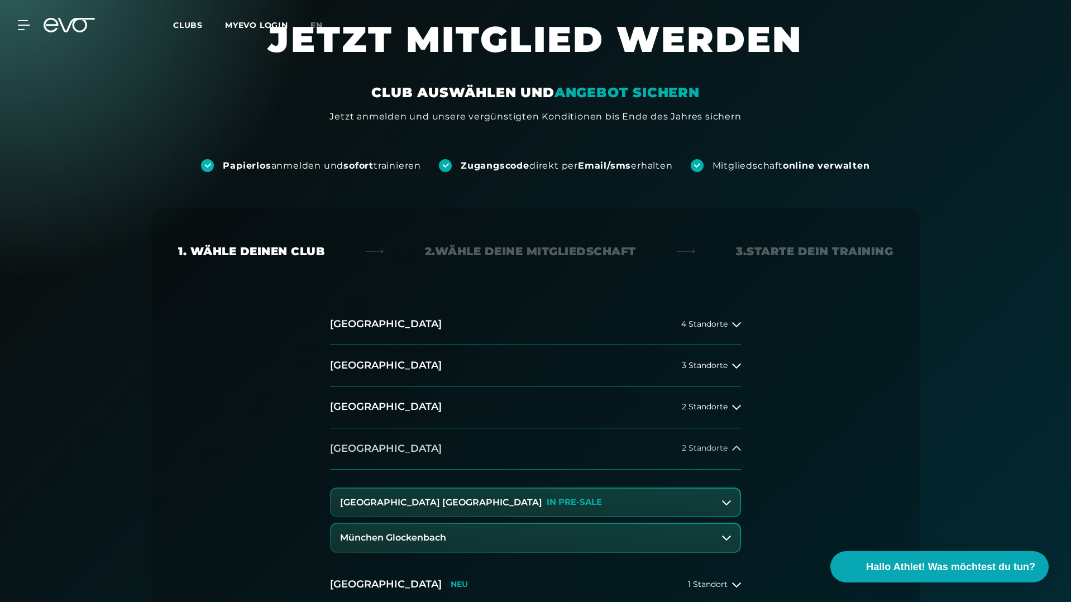
click at [713, 449] on span "2 Standorte" at bounding box center [705, 448] width 46 height 8
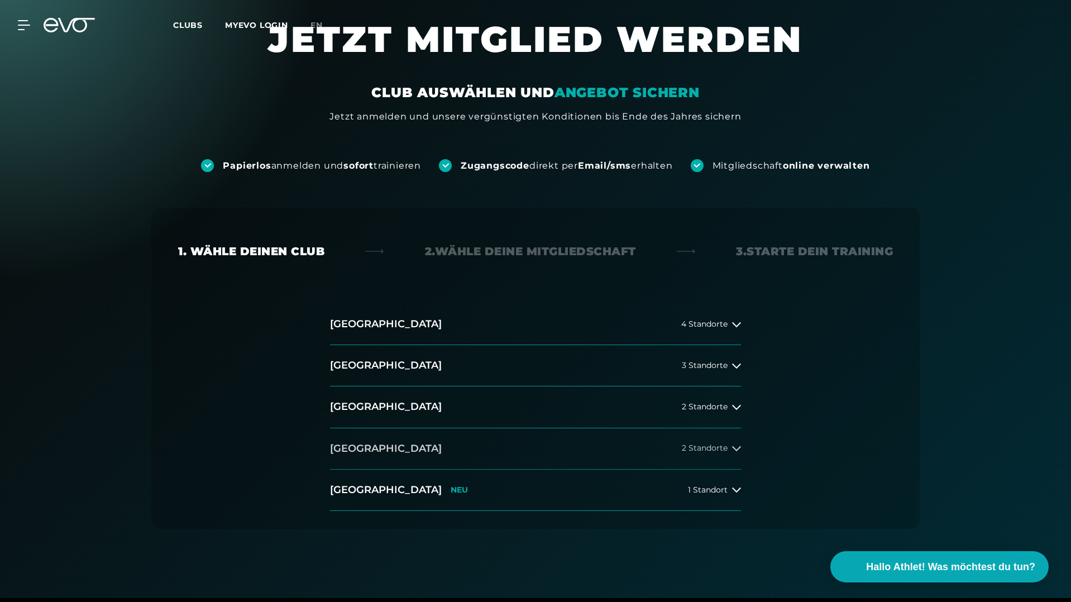
click at [690, 451] on span "2 Standorte" at bounding box center [705, 448] width 46 height 8
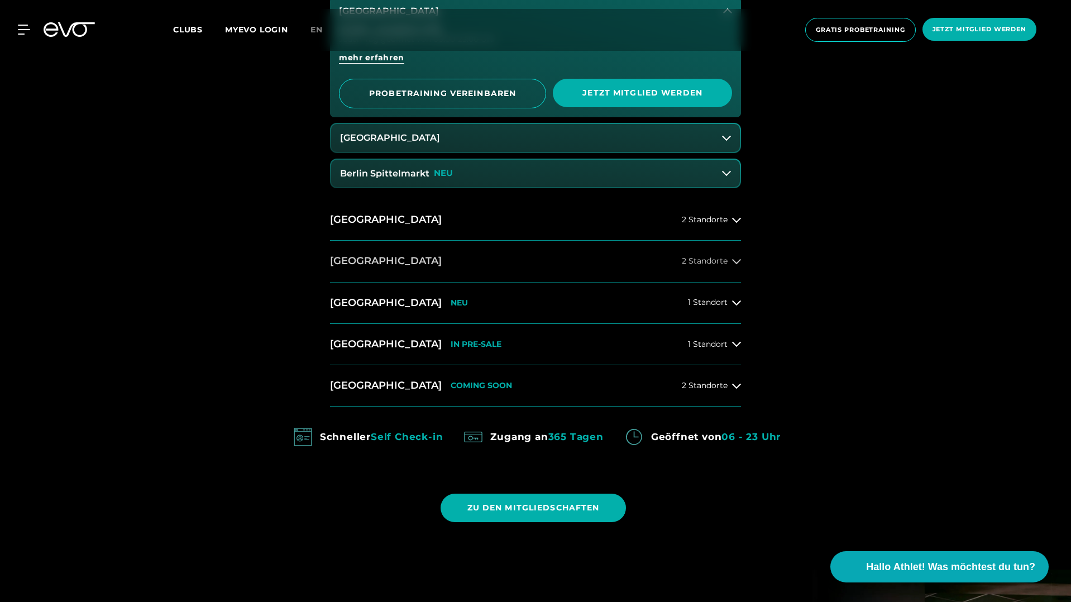
click at [693, 261] on span "2 Standorte" at bounding box center [705, 261] width 46 height 8
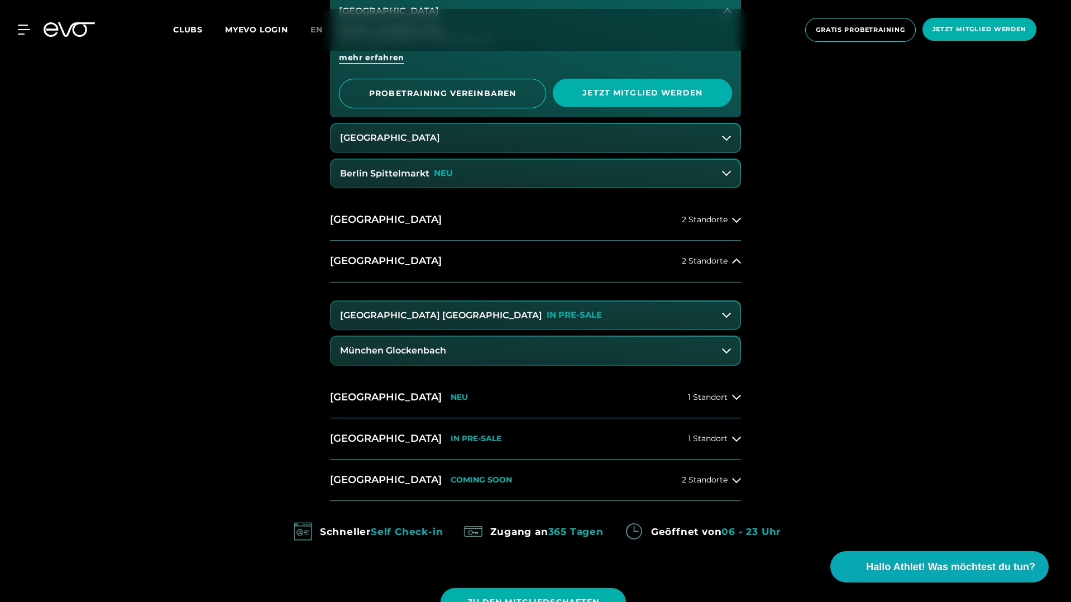
click at [614, 313] on button "[GEOGRAPHIC_DATA] Maxvorstadt IN PRE-SALE" at bounding box center [535, 316] width 409 height 28
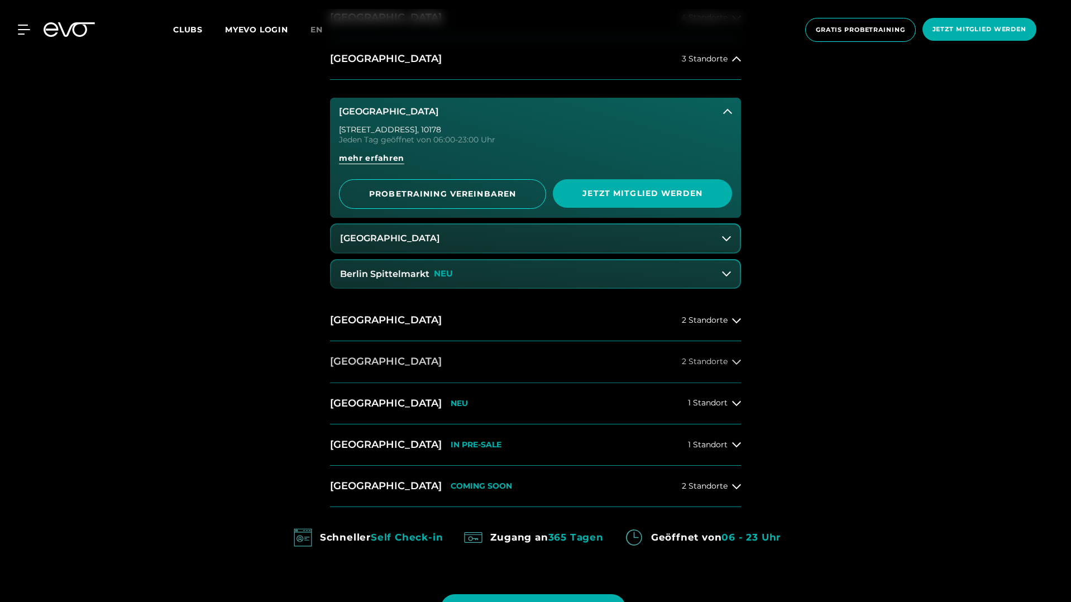
scroll to position [650, 0]
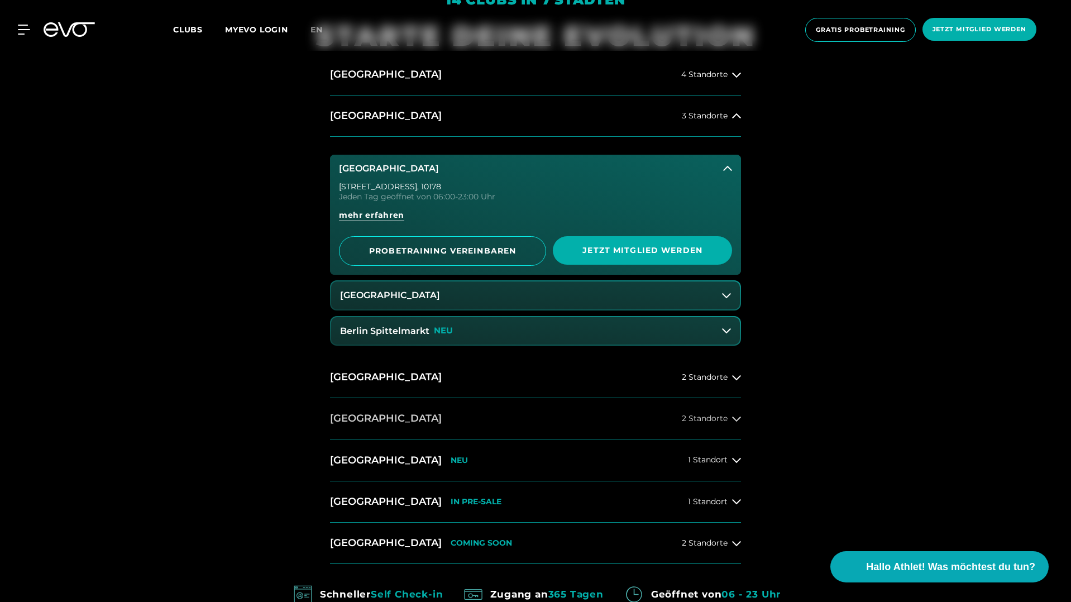
click at [709, 422] on span "2 Standorte" at bounding box center [705, 418] width 46 height 8
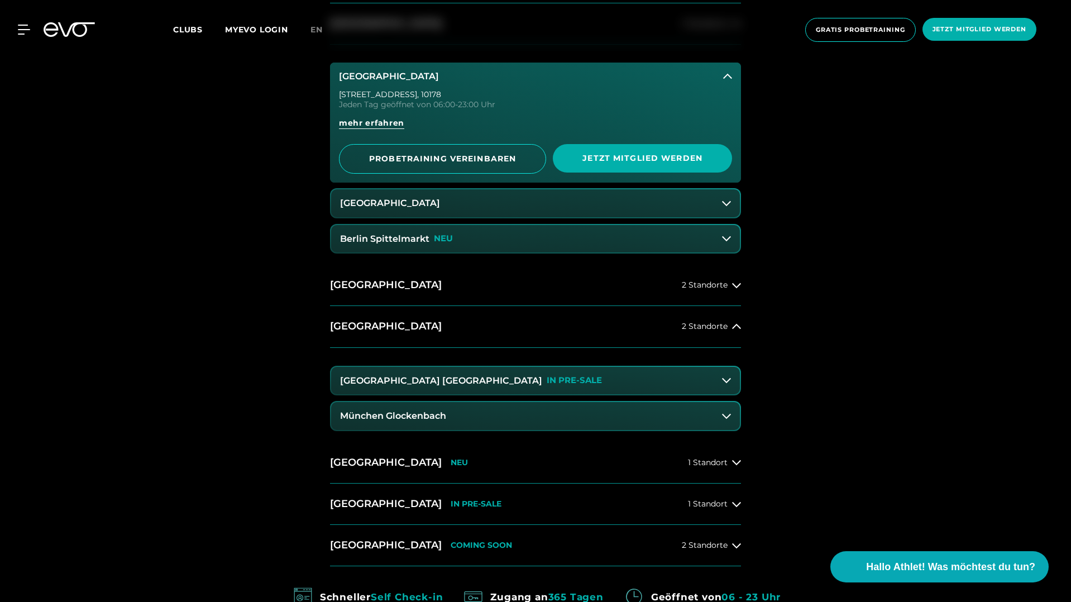
scroll to position [748, 0]
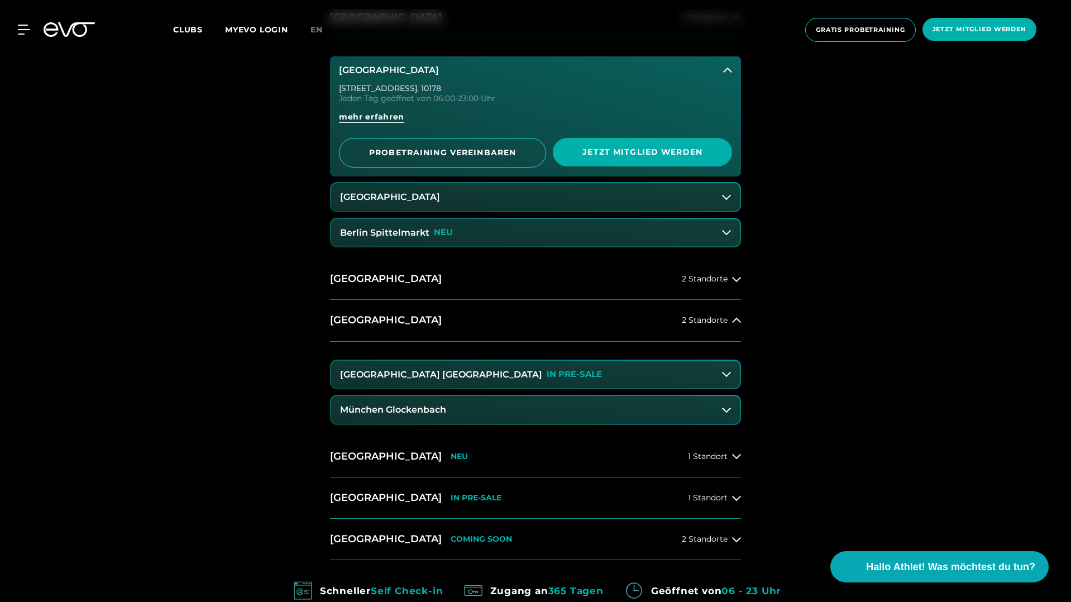
click at [708, 379] on button "[GEOGRAPHIC_DATA] Maxvorstadt IN PRE-SALE" at bounding box center [535, 375] width 409 height 28
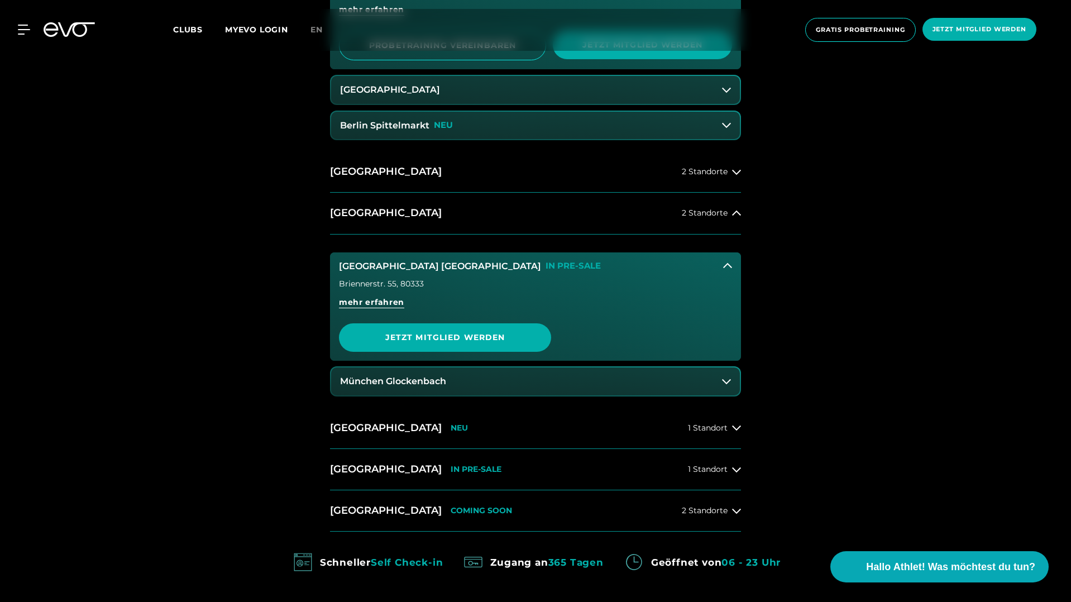
scroll to position [907, 0]
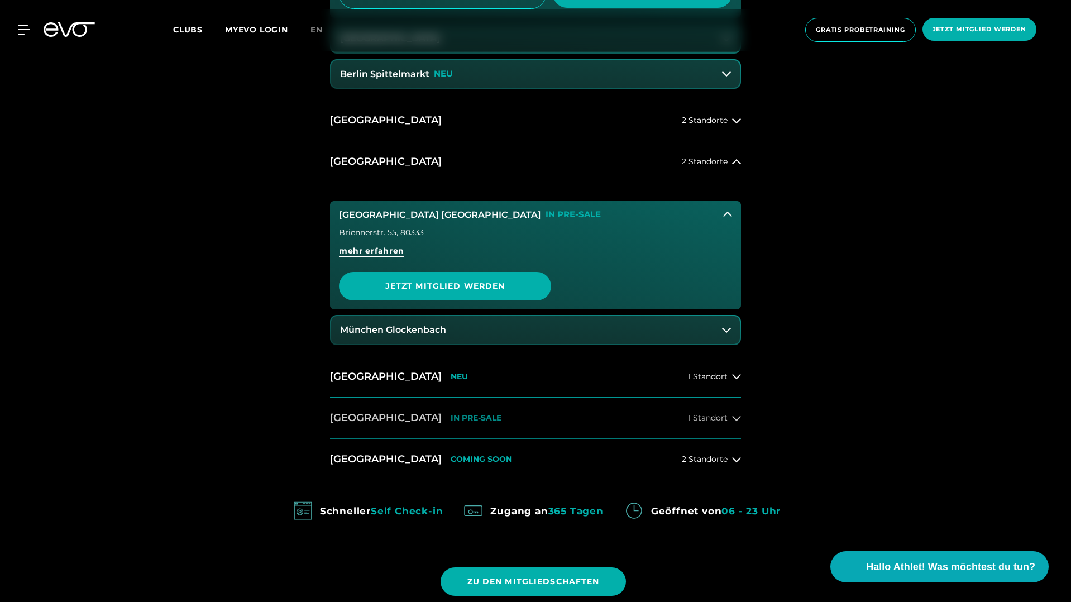
click at [725, 422] on span "1 Standort" at bounding box center [708, 418] width 40 height 8
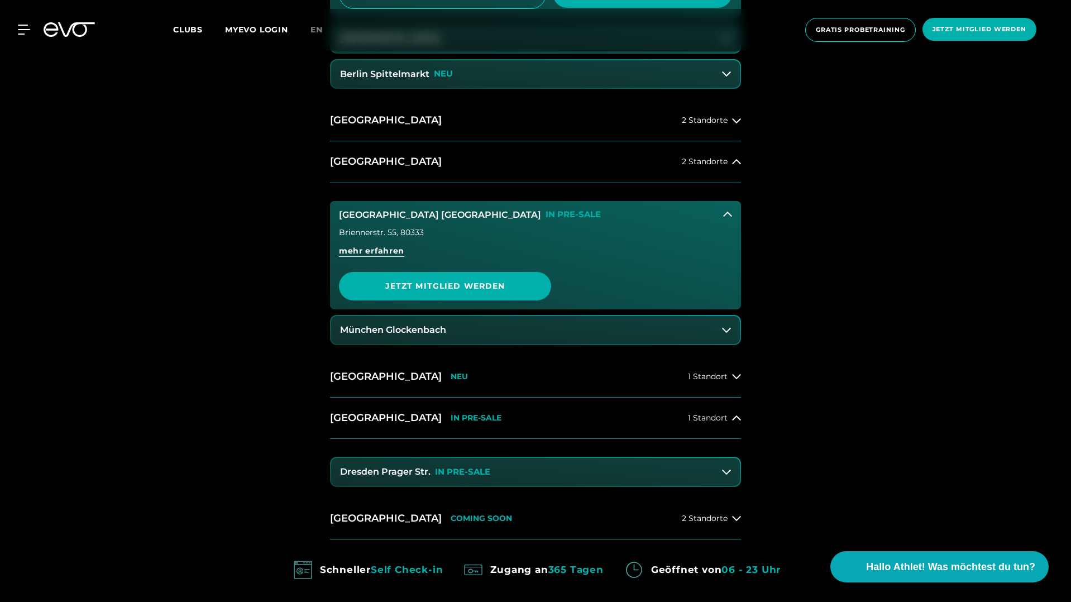
click at [669, 466] on button "Dresden Prager Str. IN PRE-SALE" at bounding box center [535, 472] width 409 height 28
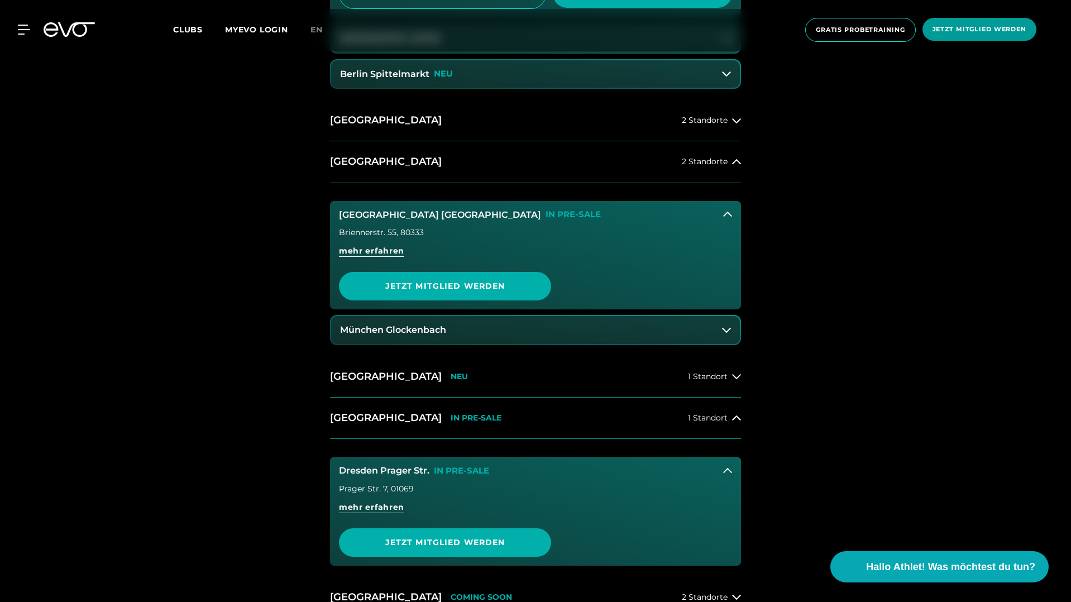
click at [947, 32] on span "Jetzt Mitglied werden" at bounding box center [980, 29] width 94 height 9
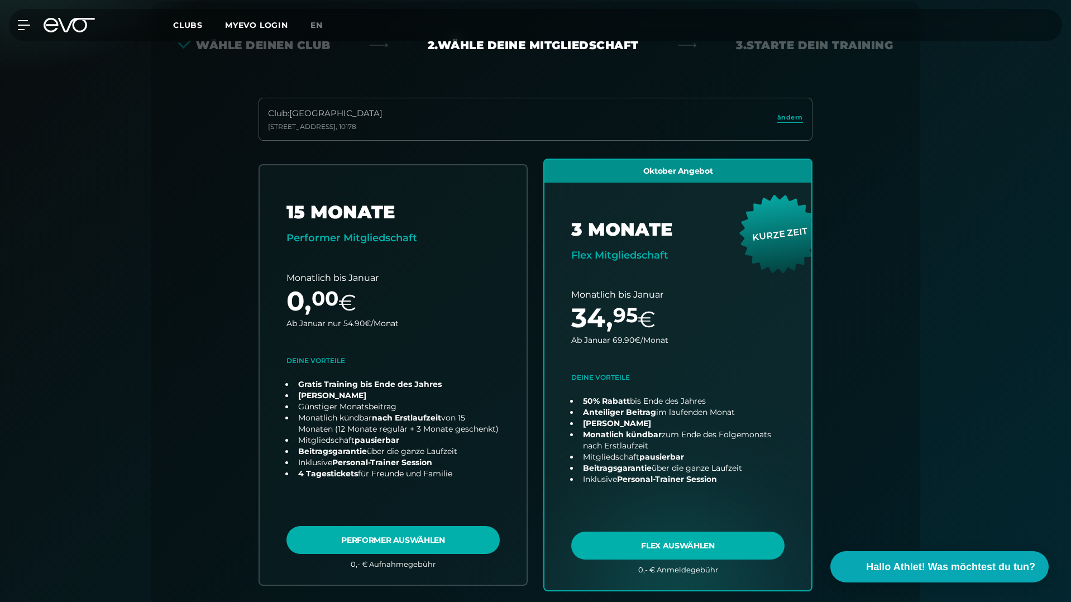
scroll to position [247, 0]
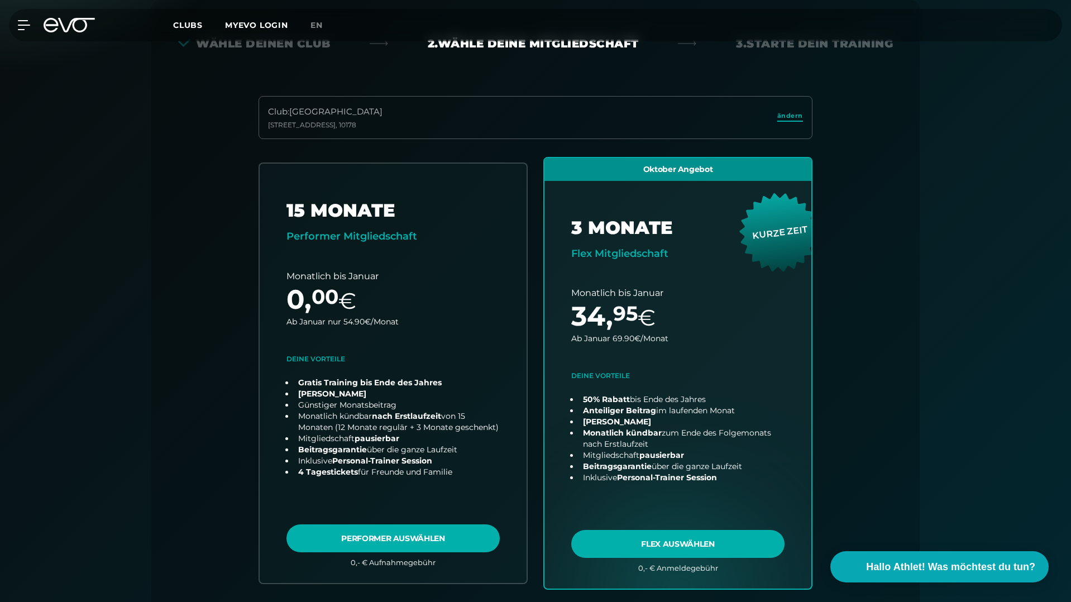
click at [801, 112] on span "ändern" at bounding box center [790, 115] width 26 height 9
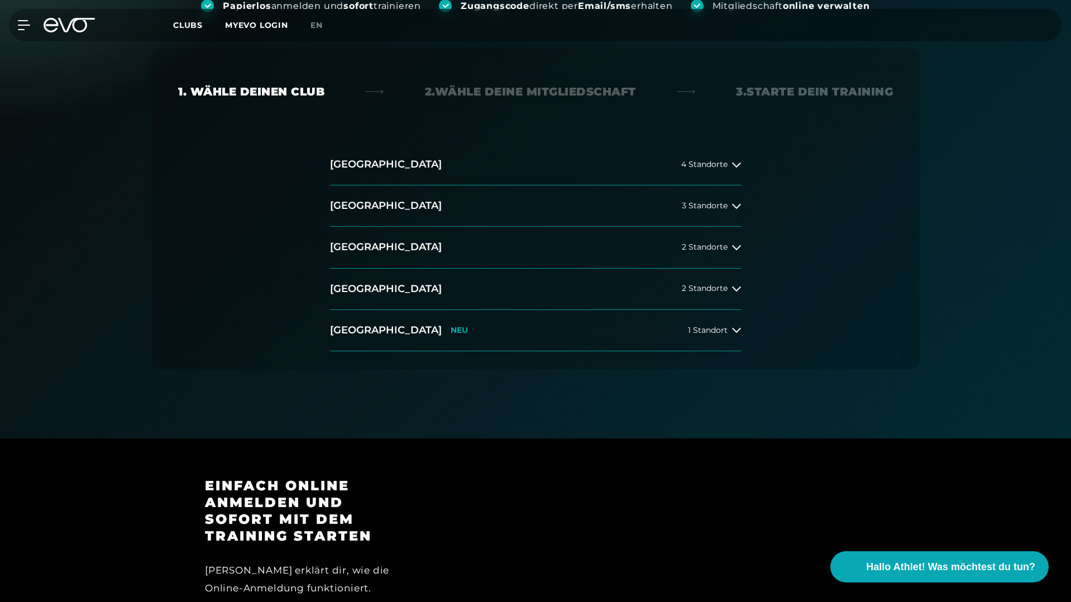
scroll to position [149, 0]
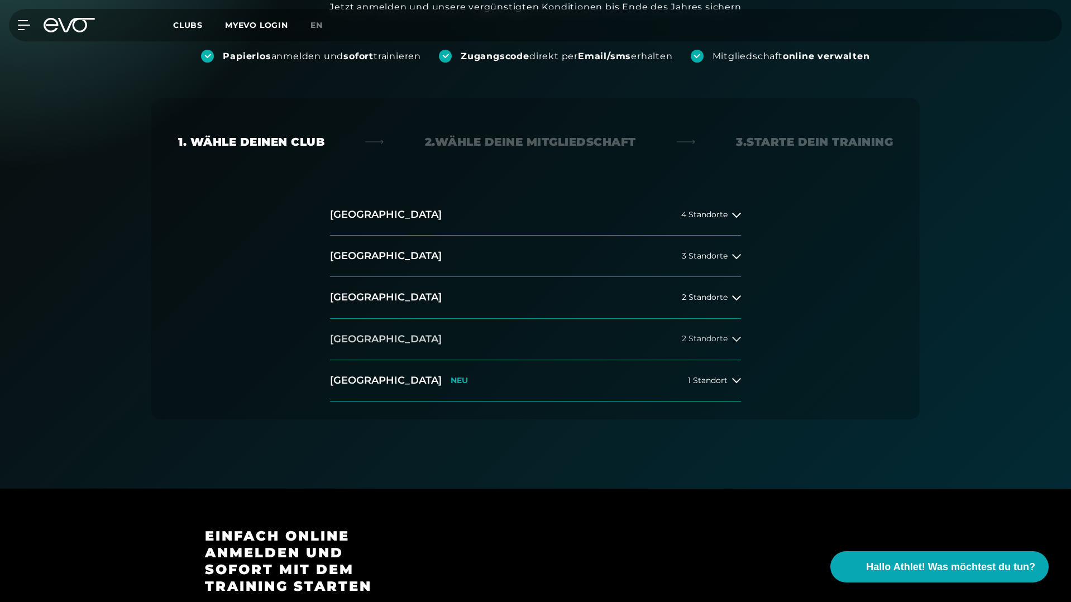
click at [700, 331] on button "[GEOGRAPHIC_DATA] 2 Standorte" at bounding box center [535, 339] width 411 height 41
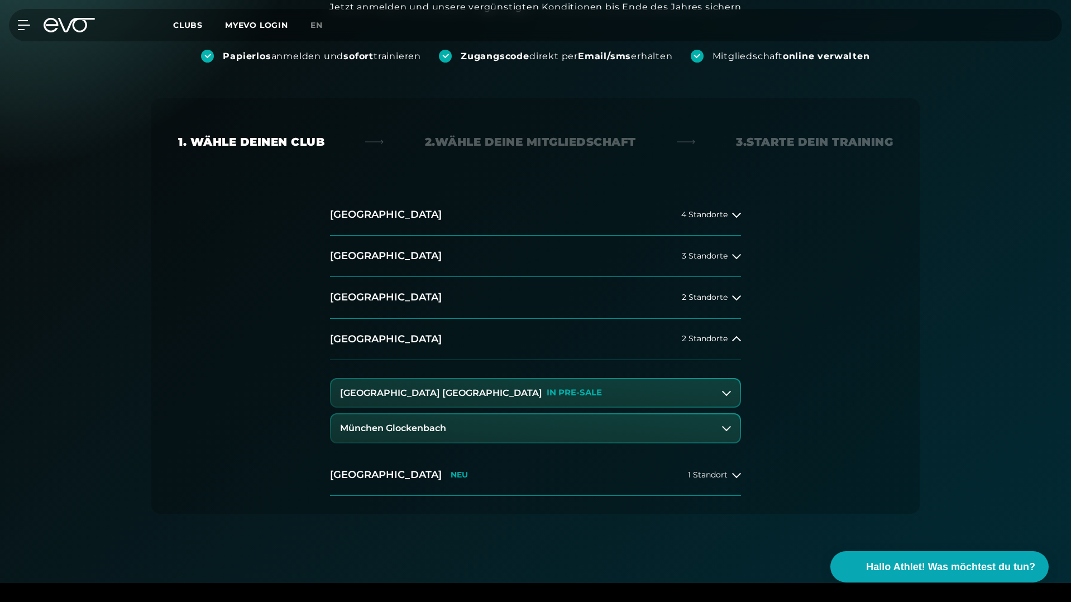
click at [608, 395] on button "[GEOGRAPHIC_DATA] Maxvorstadt IN PRE-SALE" at bounding box center [535, 393] width 409 height 28
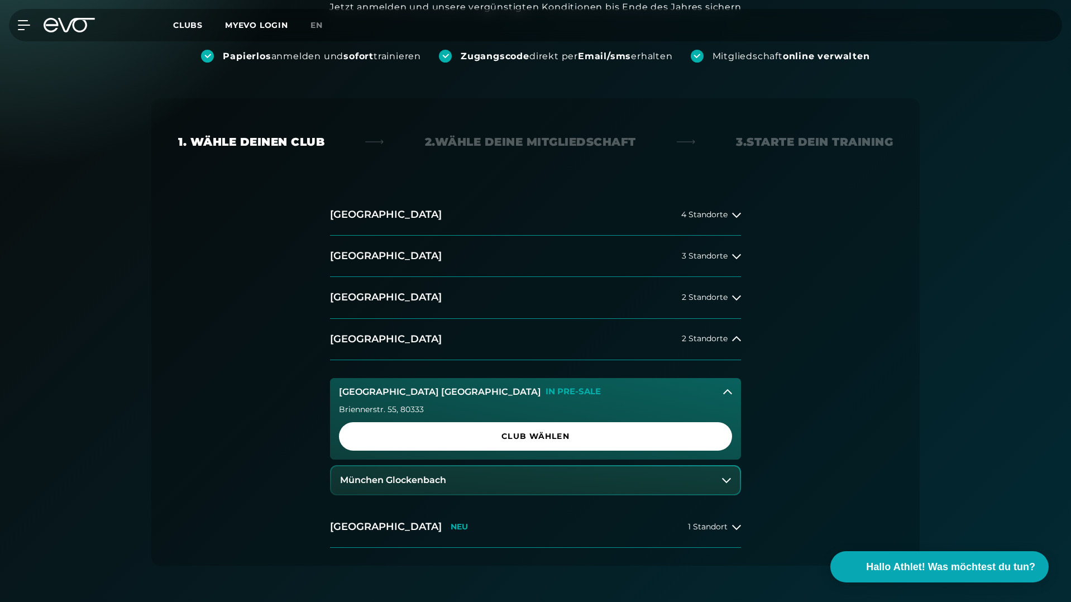
click at [610, 393] on button "[GEOGRAPHIC_DATA] Maxvorstadt IN PRE-SALE" at bounding box center [535, 392] width 411 height 28
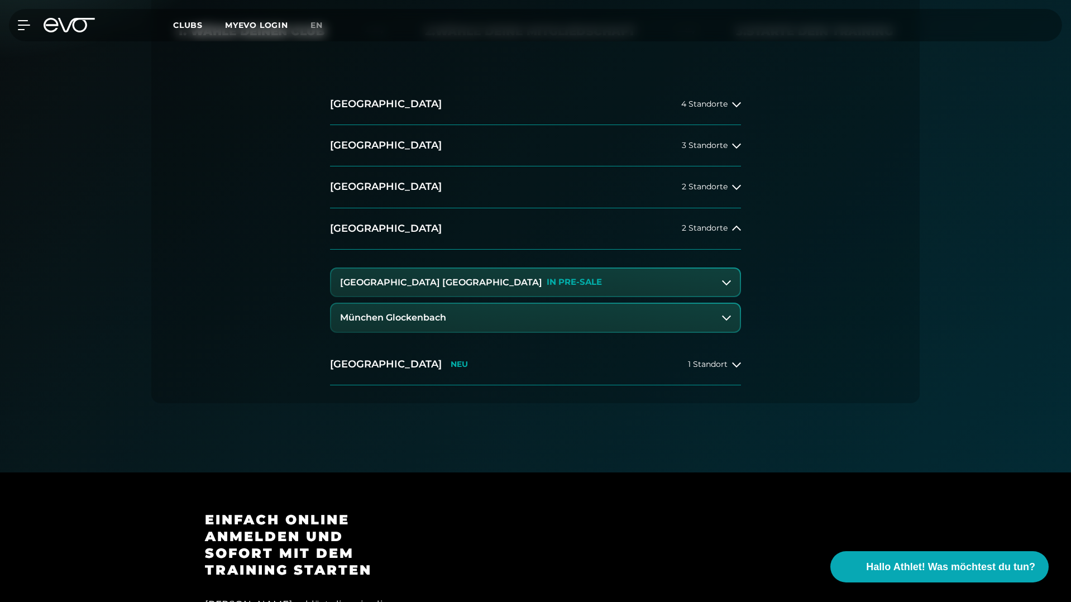
scroll to position [258, 0]
